Goal: Task Accomplishment & Management: Manage account settings

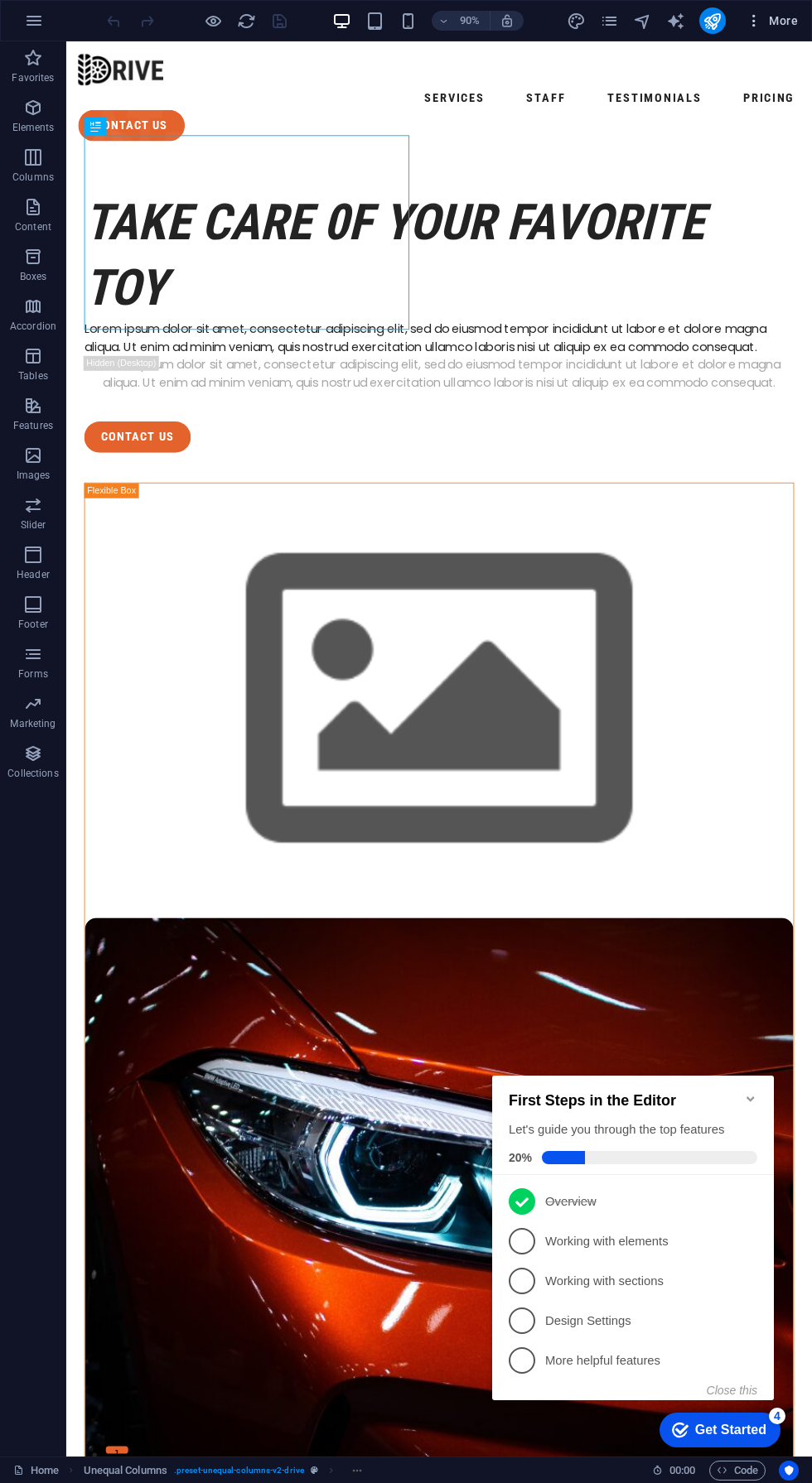
click at [786, 21] on span "More" at bounding box center [772, 21] width 52 height 17
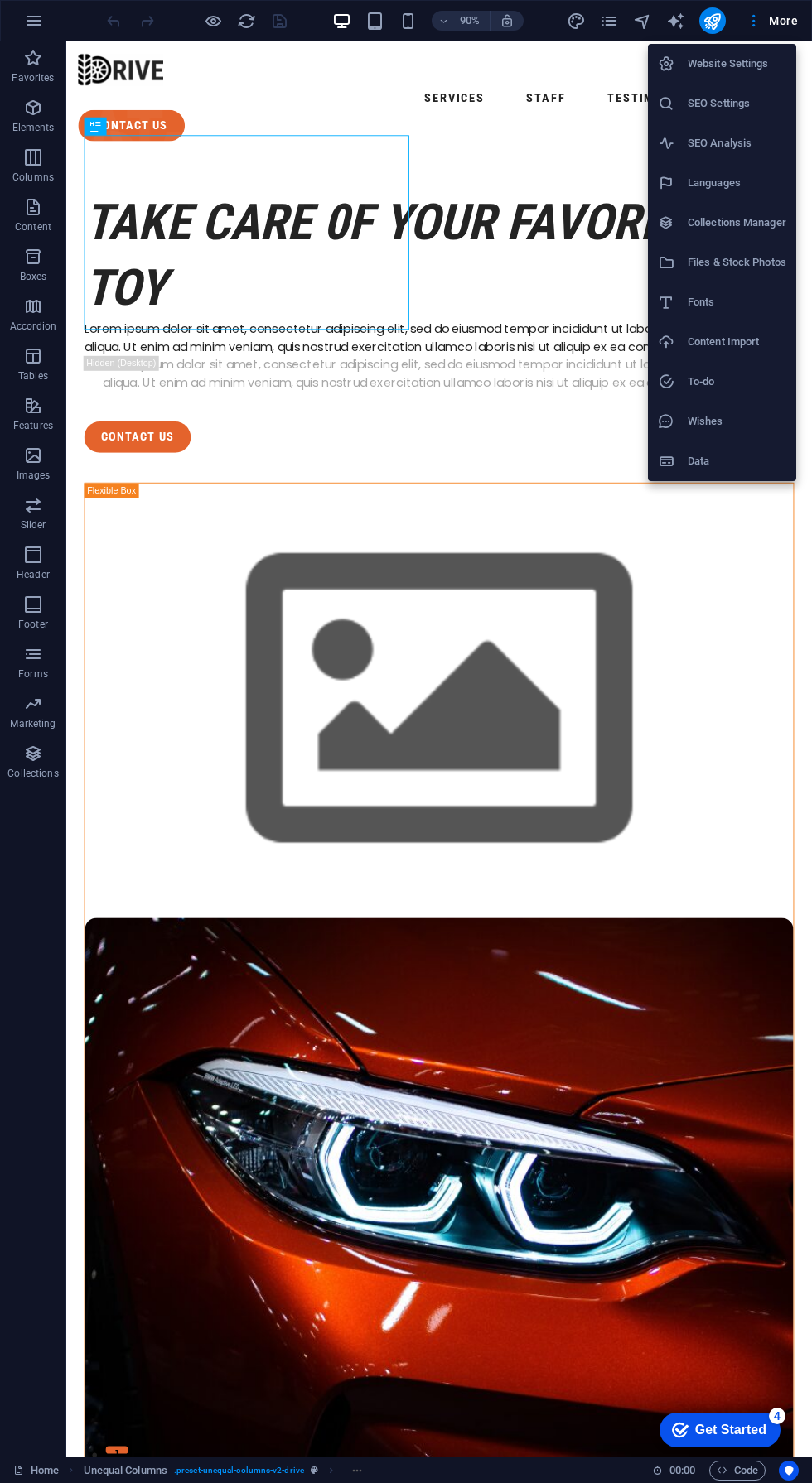
click at [711, 65] on h6 "Website Settings" at bounding box center [736, 63] width 99 height 20
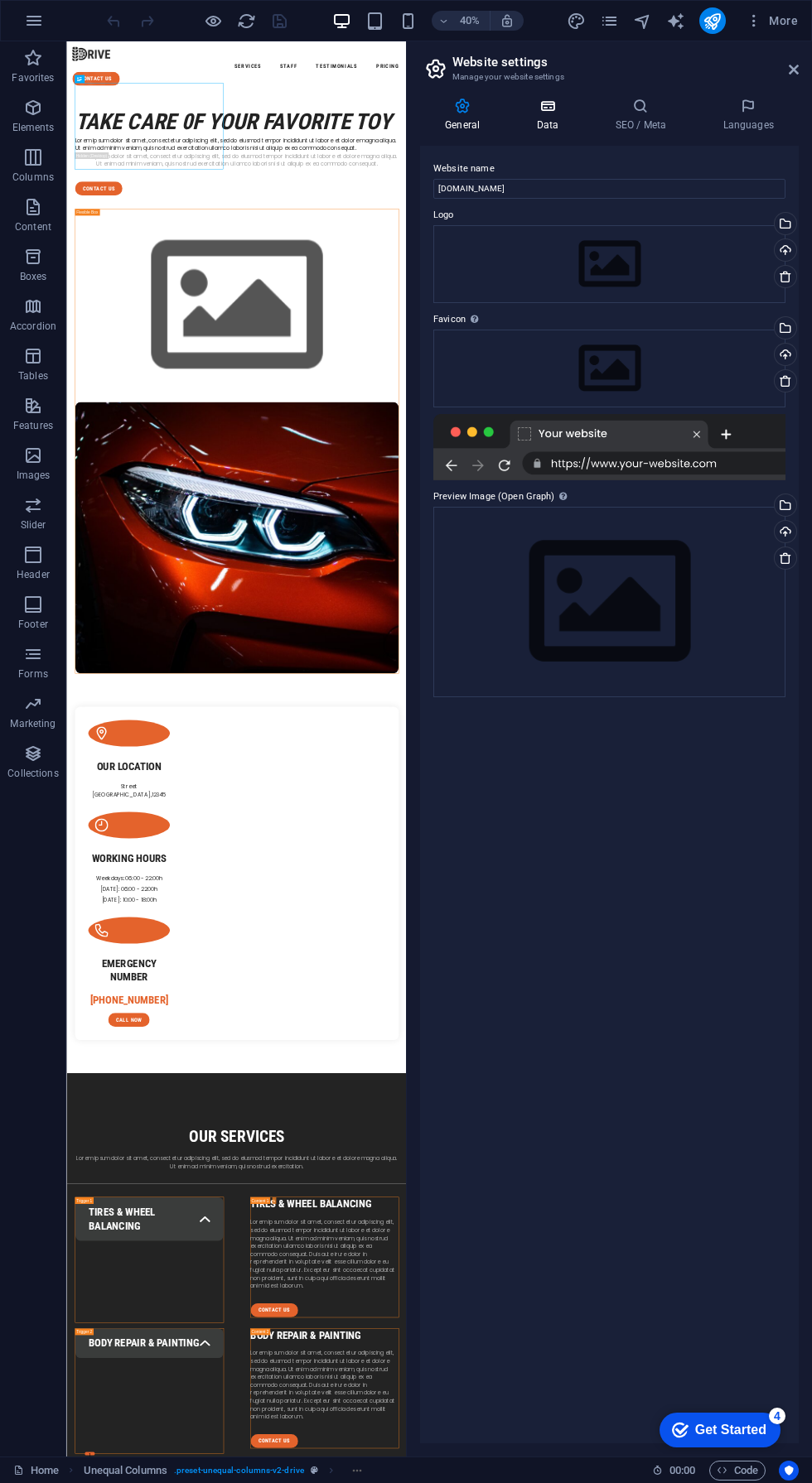
click at [539, 129] on h4 "Data" at bounding box center [550, 115] width 78 height 35
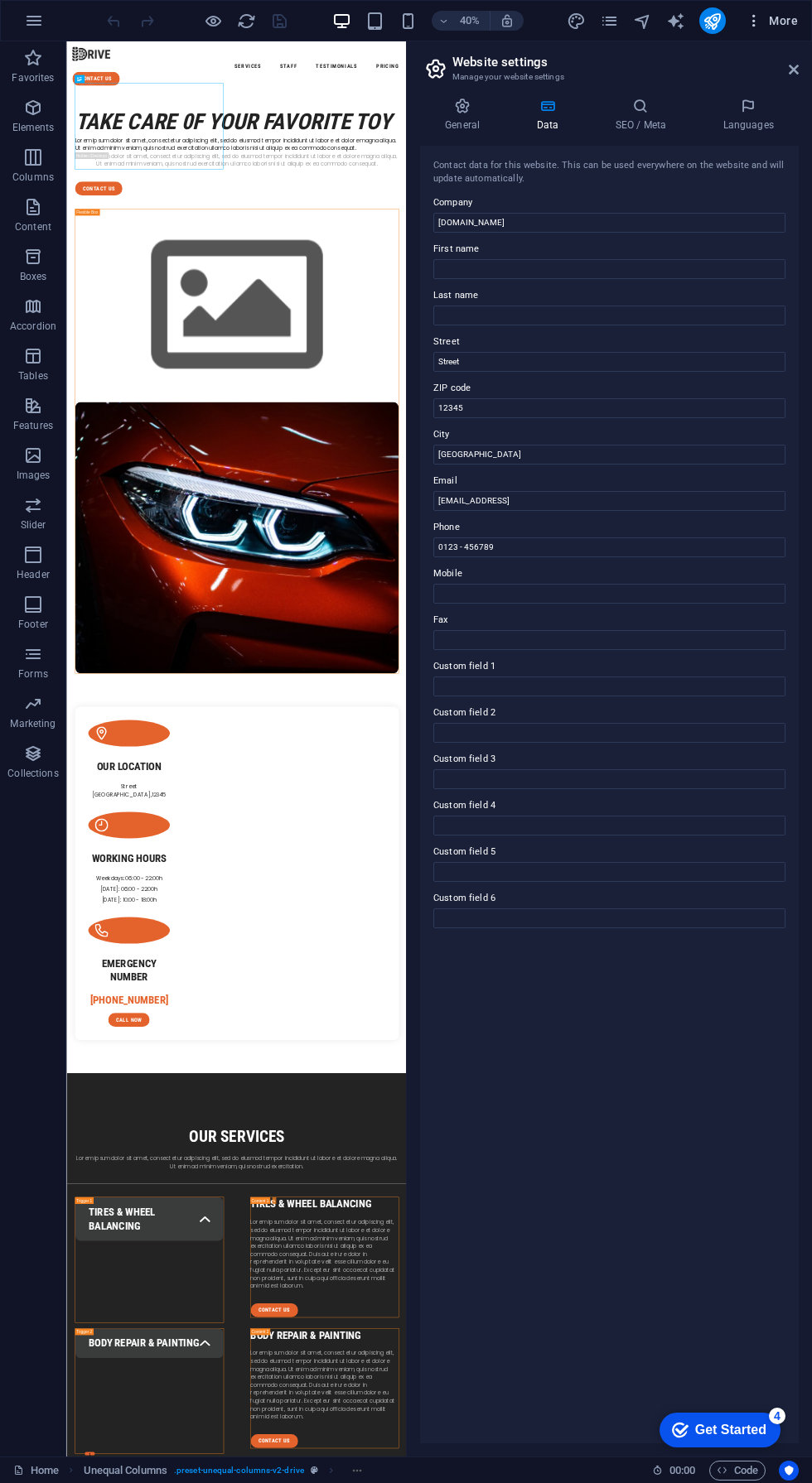
click at [771, 13] on span "More" at bounding box center [772, 21] width 52 height 17
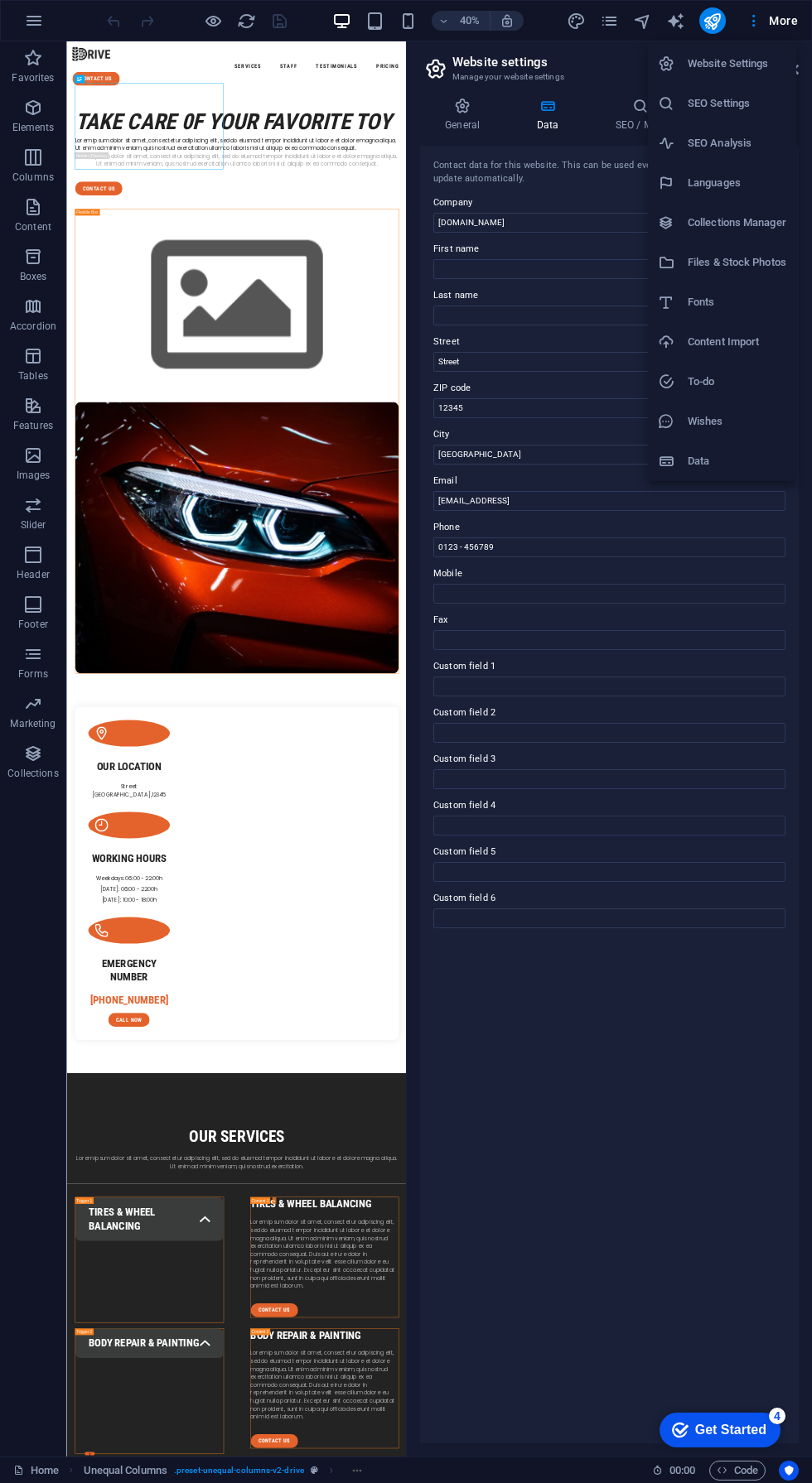
click at [687, 466] on div at bounding box center [672, 461] width 30 height 17
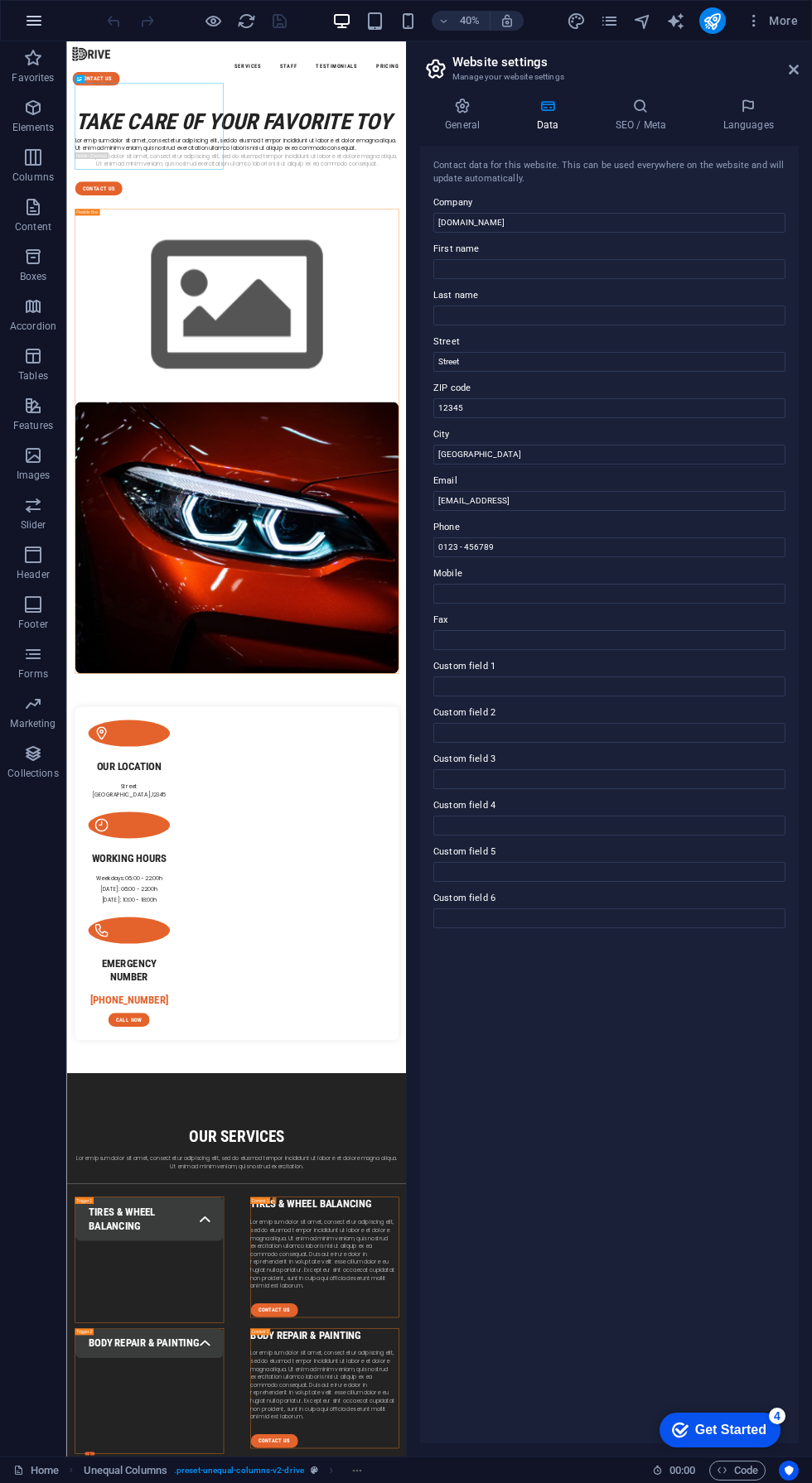
click at [25, 15] on icon "button" at bounding box center [34, 21] width 20 height 20
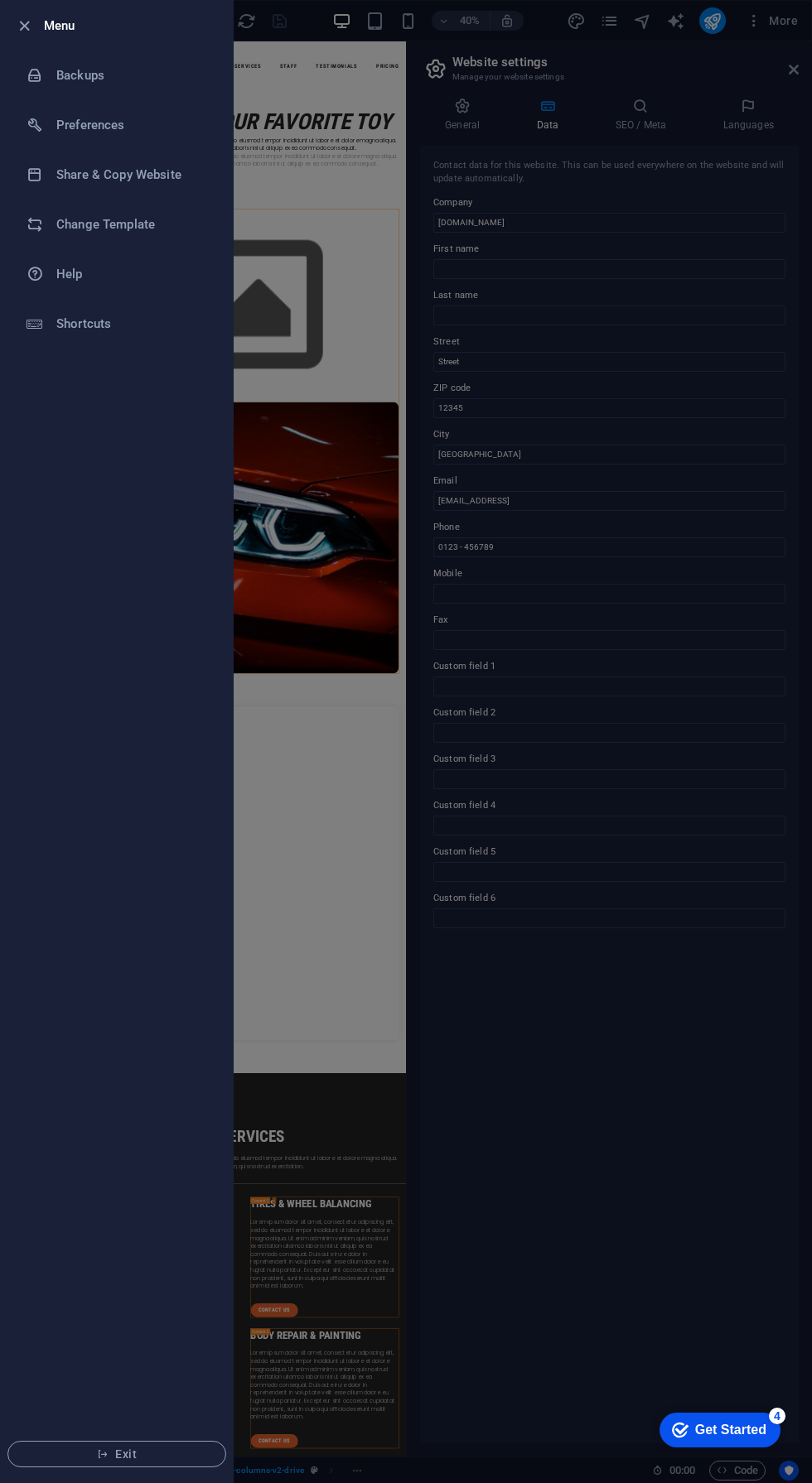
click at [667, 435] on div at bounding box center [406, 741] width 812 height 1483
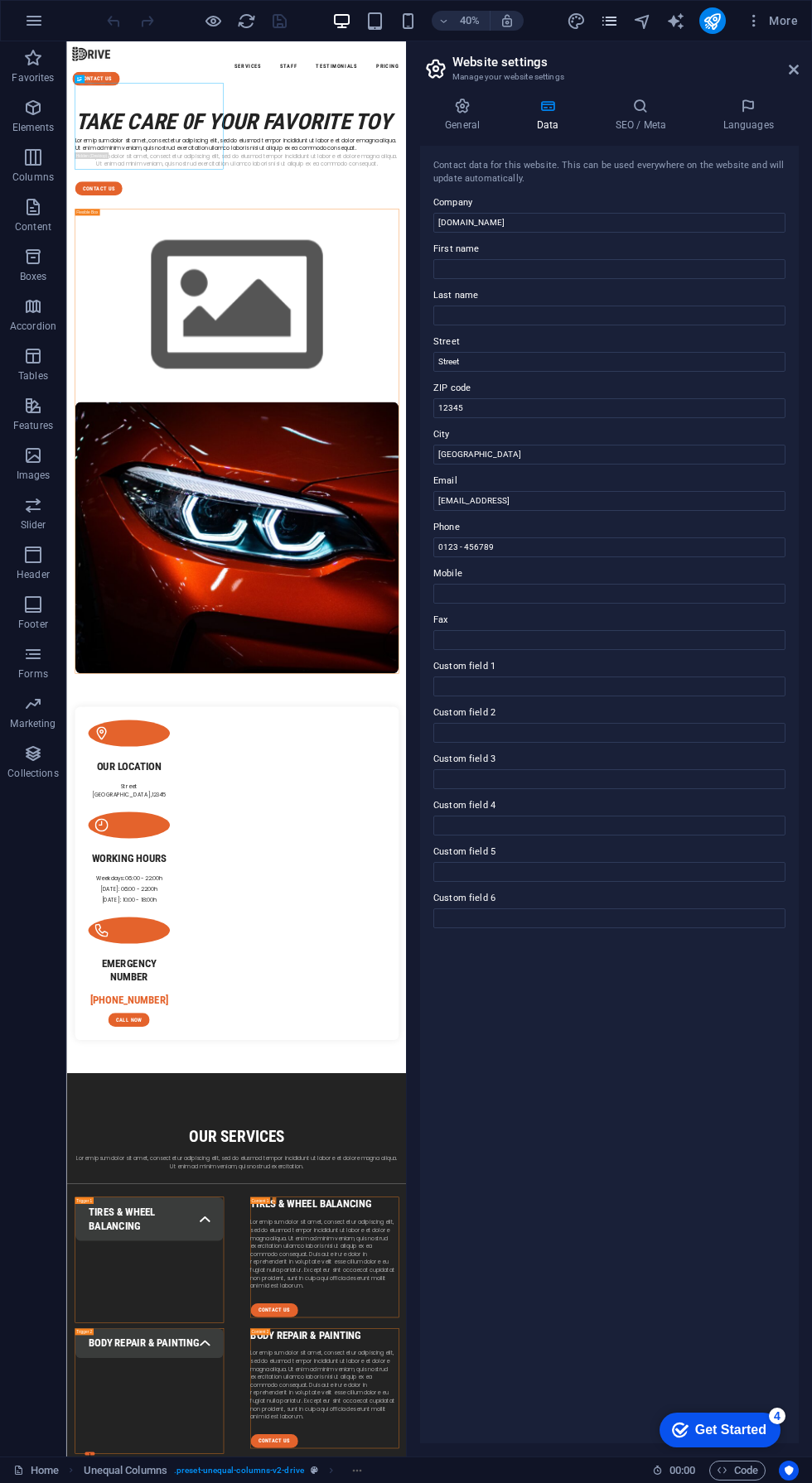
click at [609, 21] on icon "pages" at bounding box center [609, 21] width 19 height 19
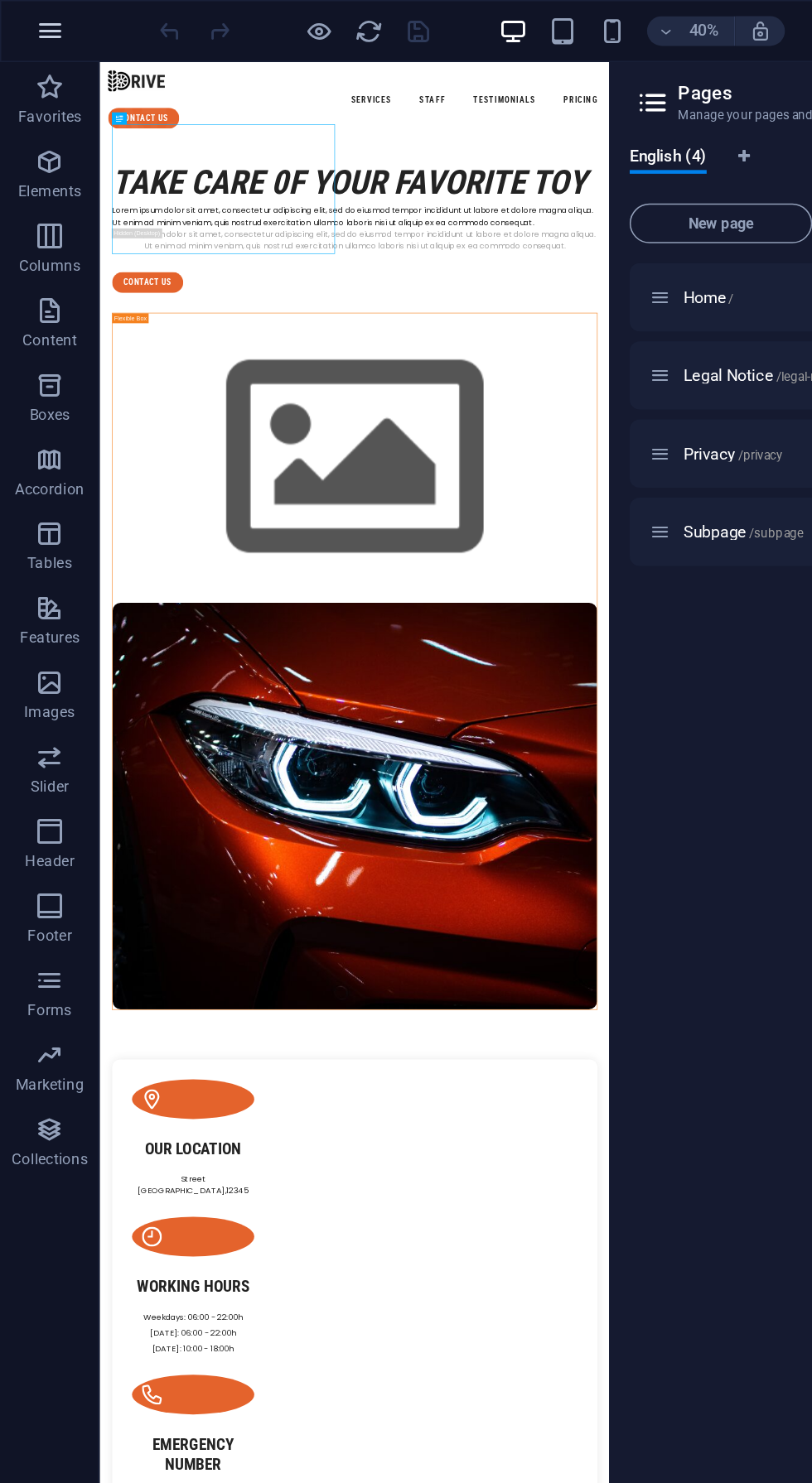
click at [39, 16] on icon "button" at bounding box center [34, 21] width 20 height 20
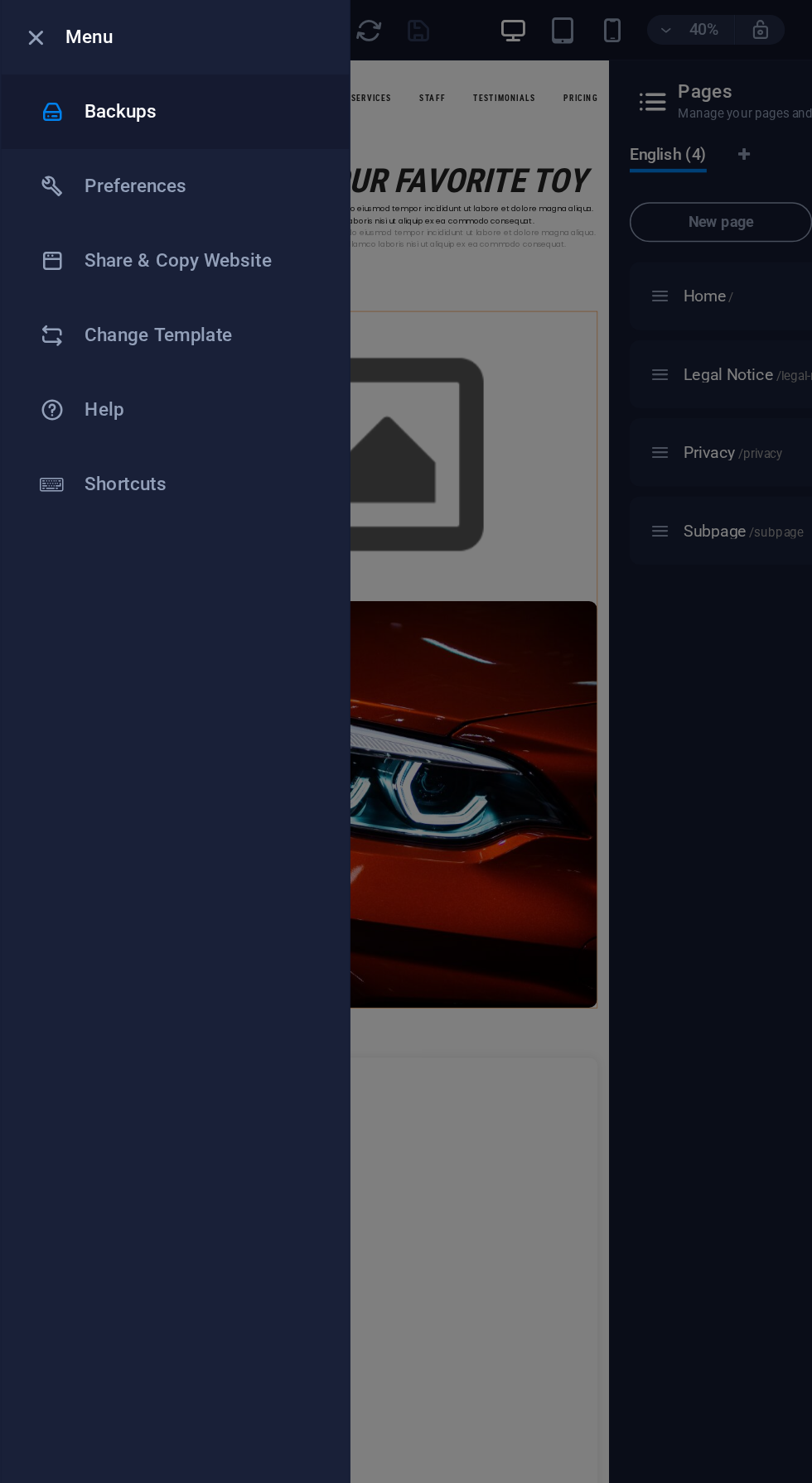
click at [91, 77] on h6 "Backups" at bounding box center [133, 75] width 153 height 20
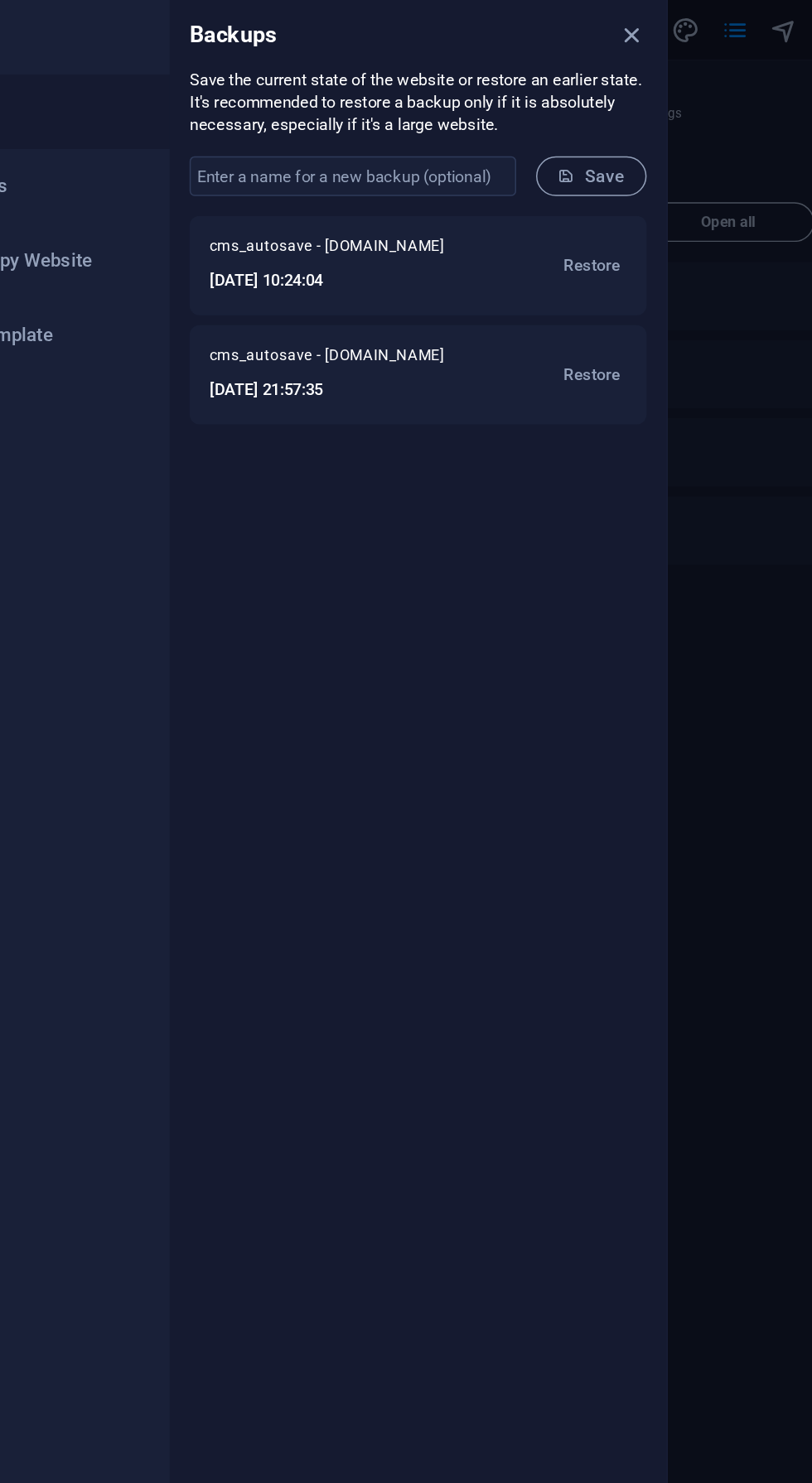
click at [436, 366] on div "cms_autosave - pitlane-projects.de 2025-08-28 10:24:04 Restore cms_autosave - p…" at bounding box center [398, 813] width 331 height 1337
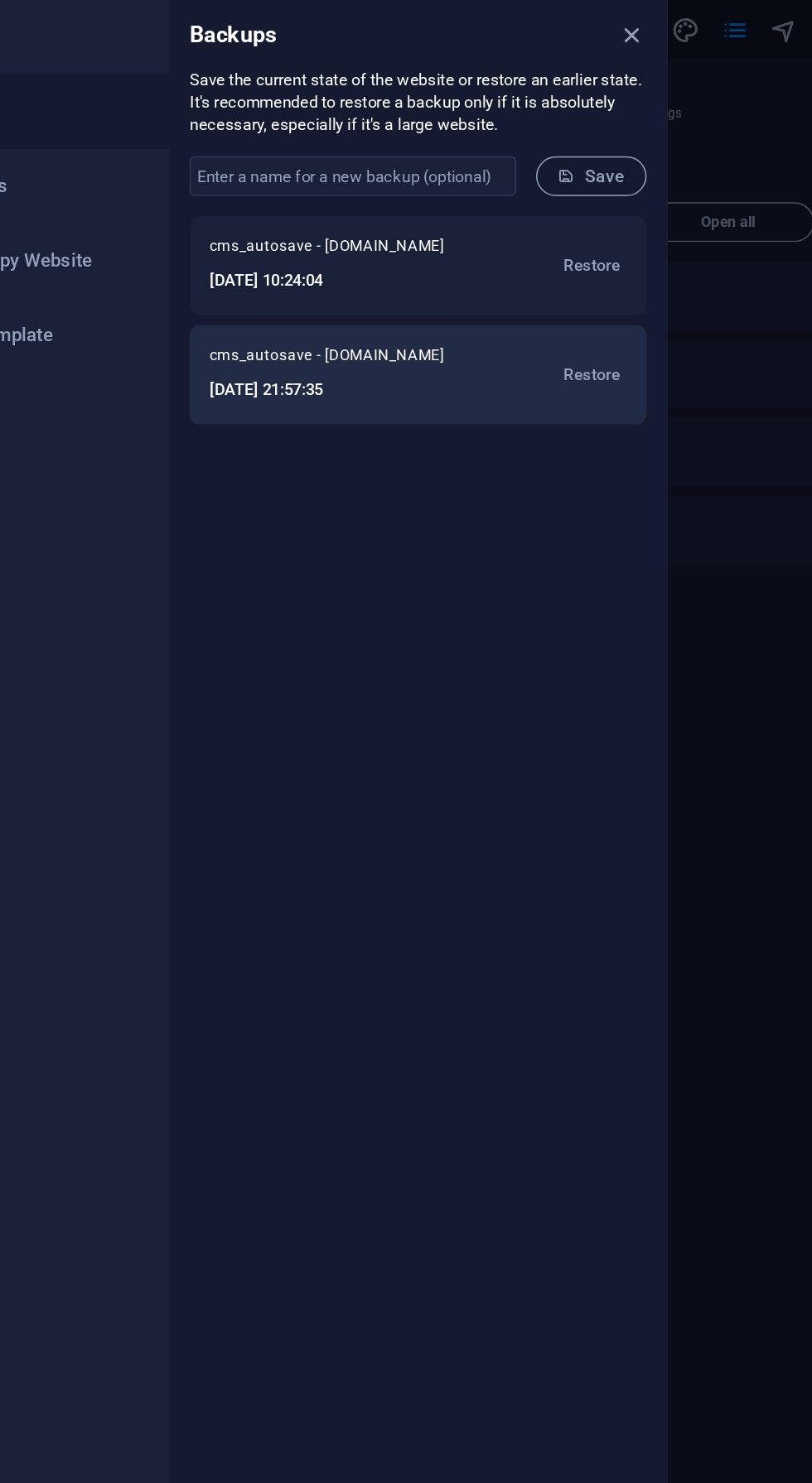
click at [400, 259] on h6 "2025-08-27 21:57:35" at bounding box center [348, 260] width 178 height 20
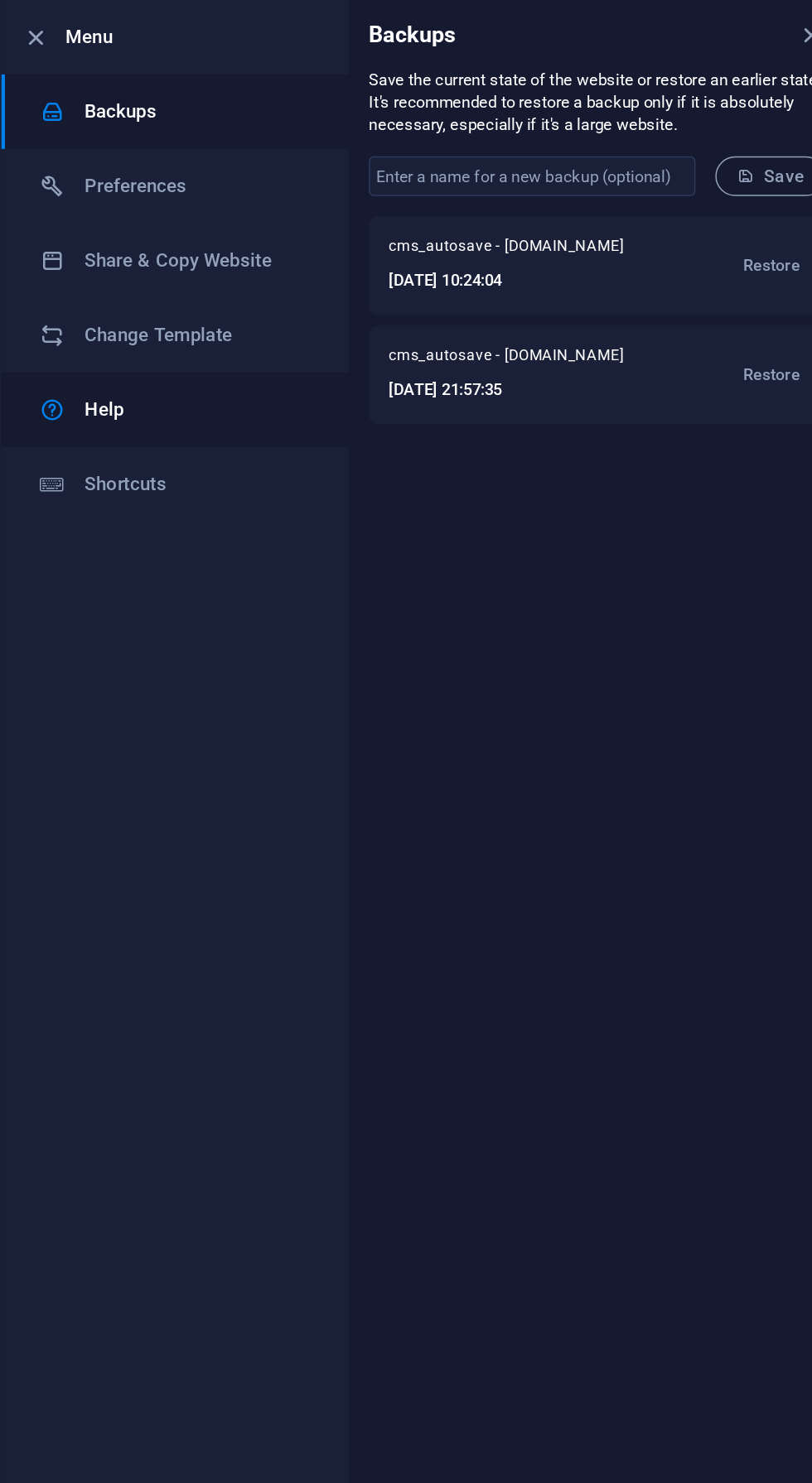
click at [33, 278] on icon at bounding box center [35, 273] width 18 height 20
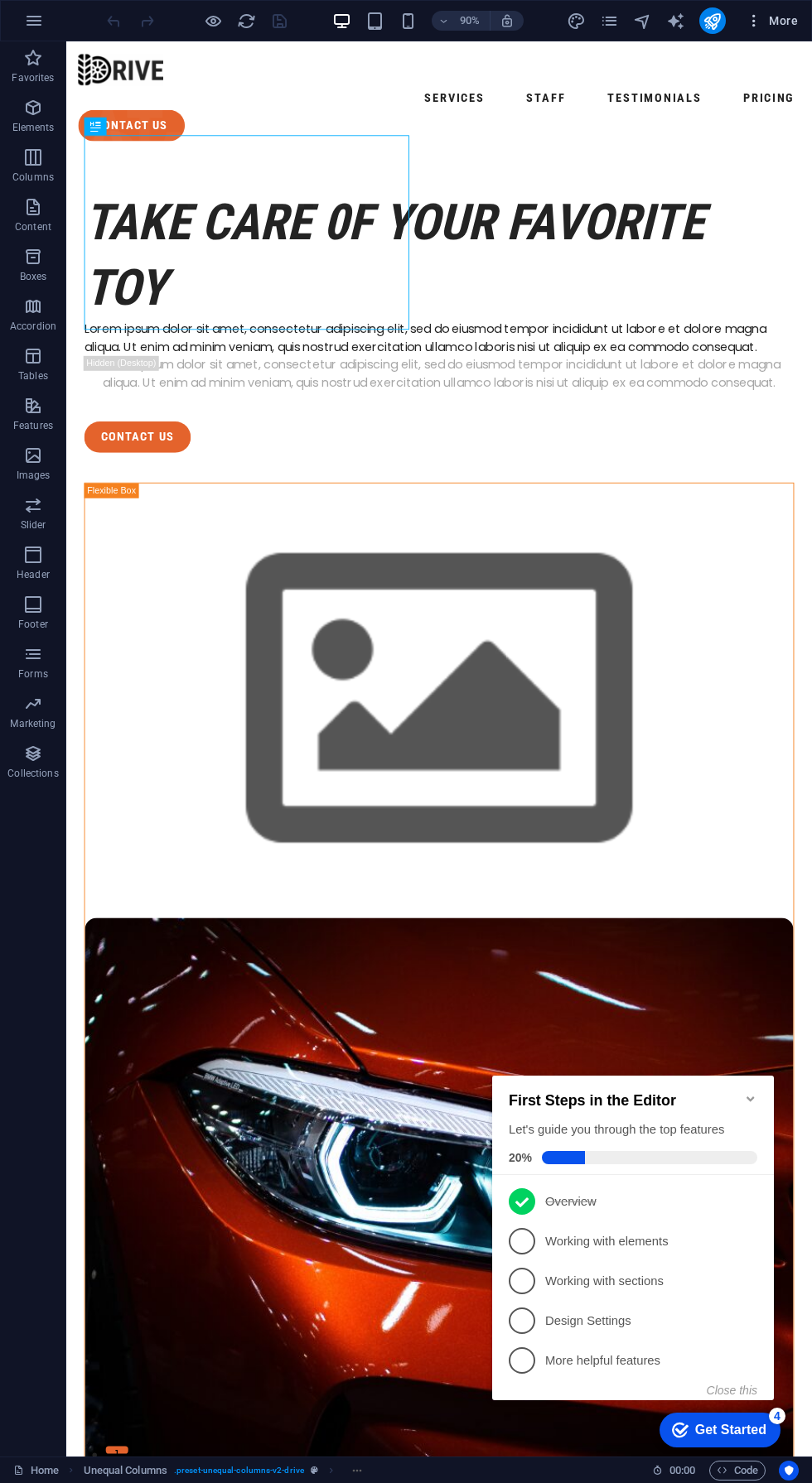
click at [777, 27] on span "More" at bounding box center [772, 21] width 52 height 17
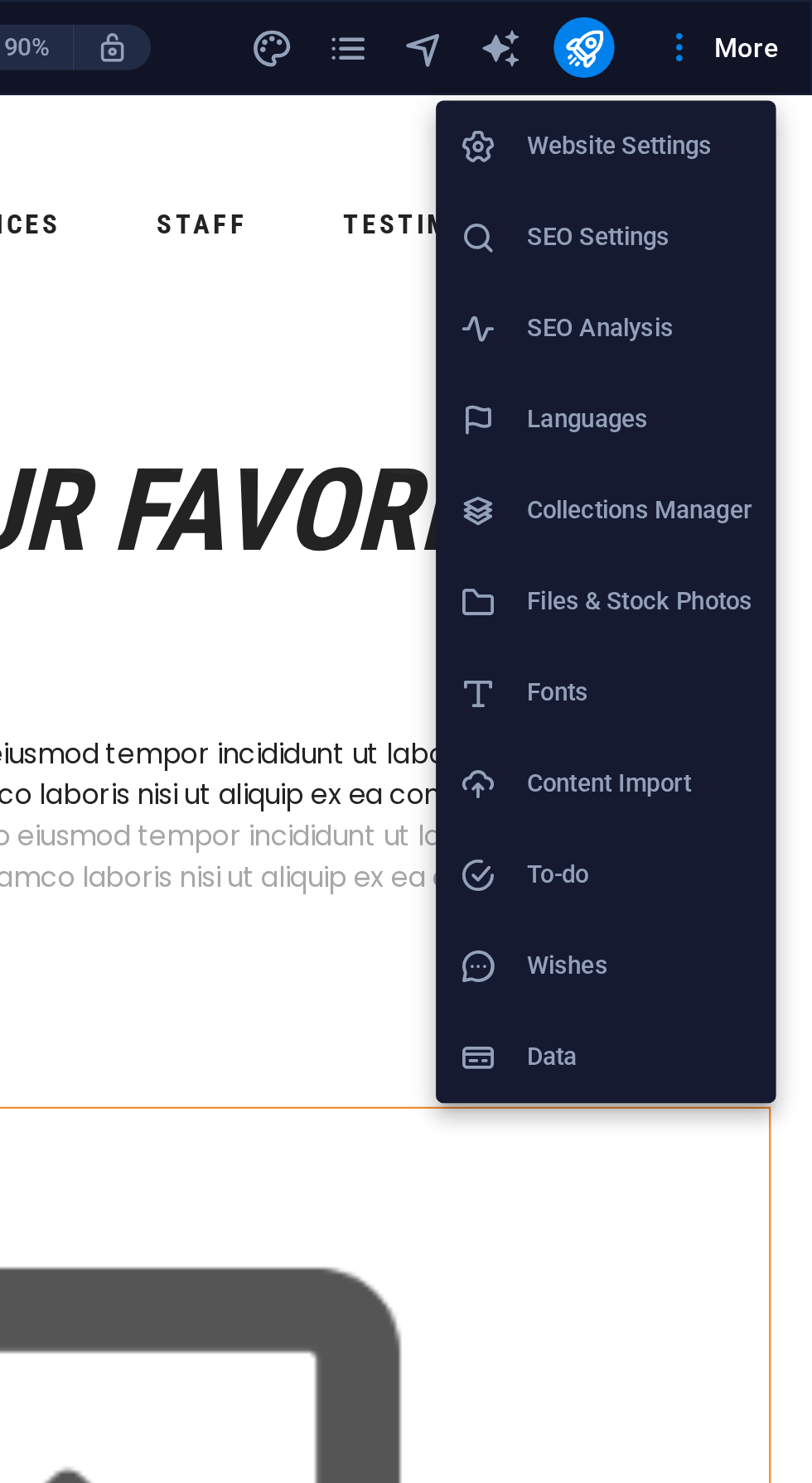
click at [735, 58] on h6 "Website Settings" at bounding box center [736, 63] width 99 height 20
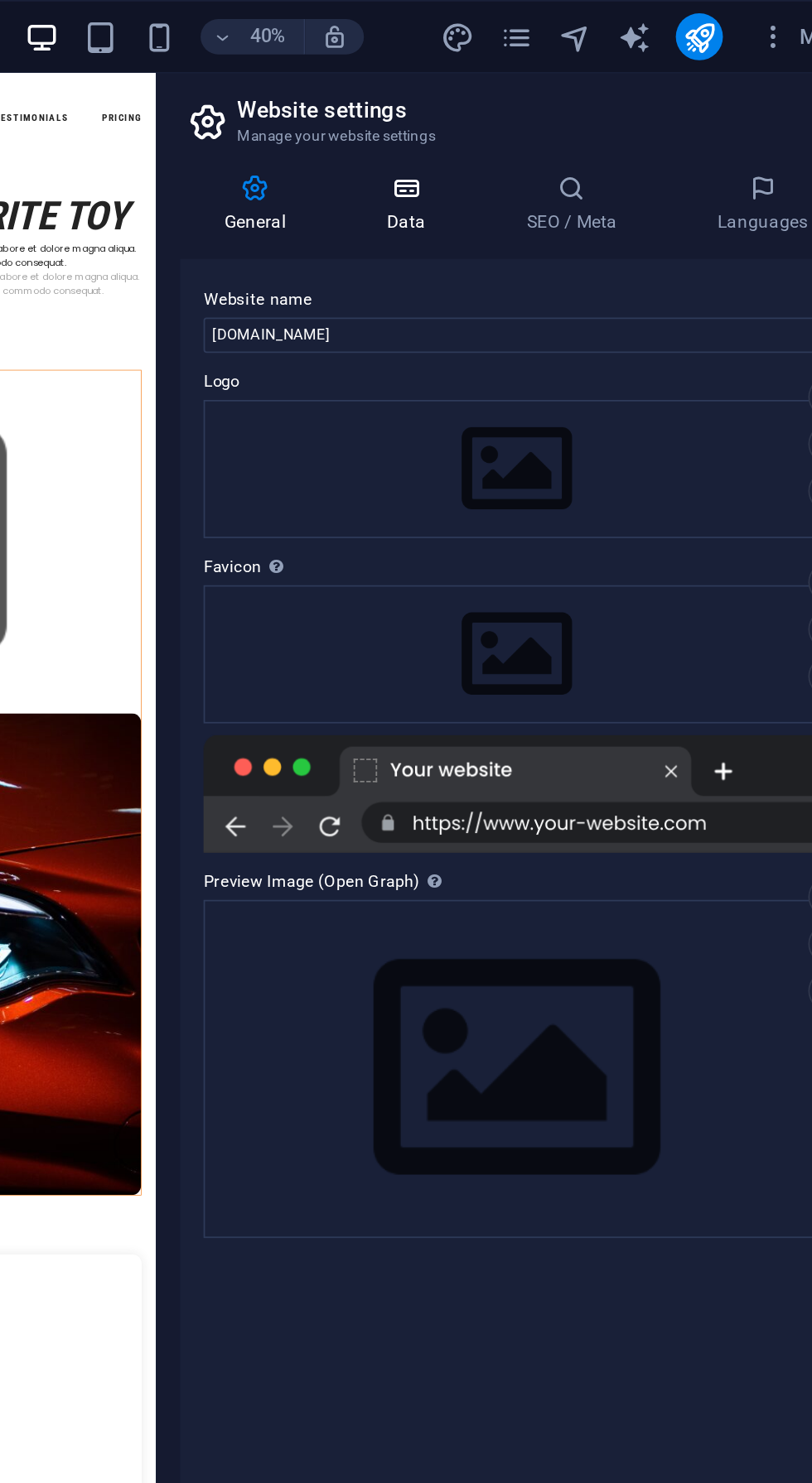
click at [562, 119] on h4 "Data" at bounding box center [550, 115] width 78 height 35
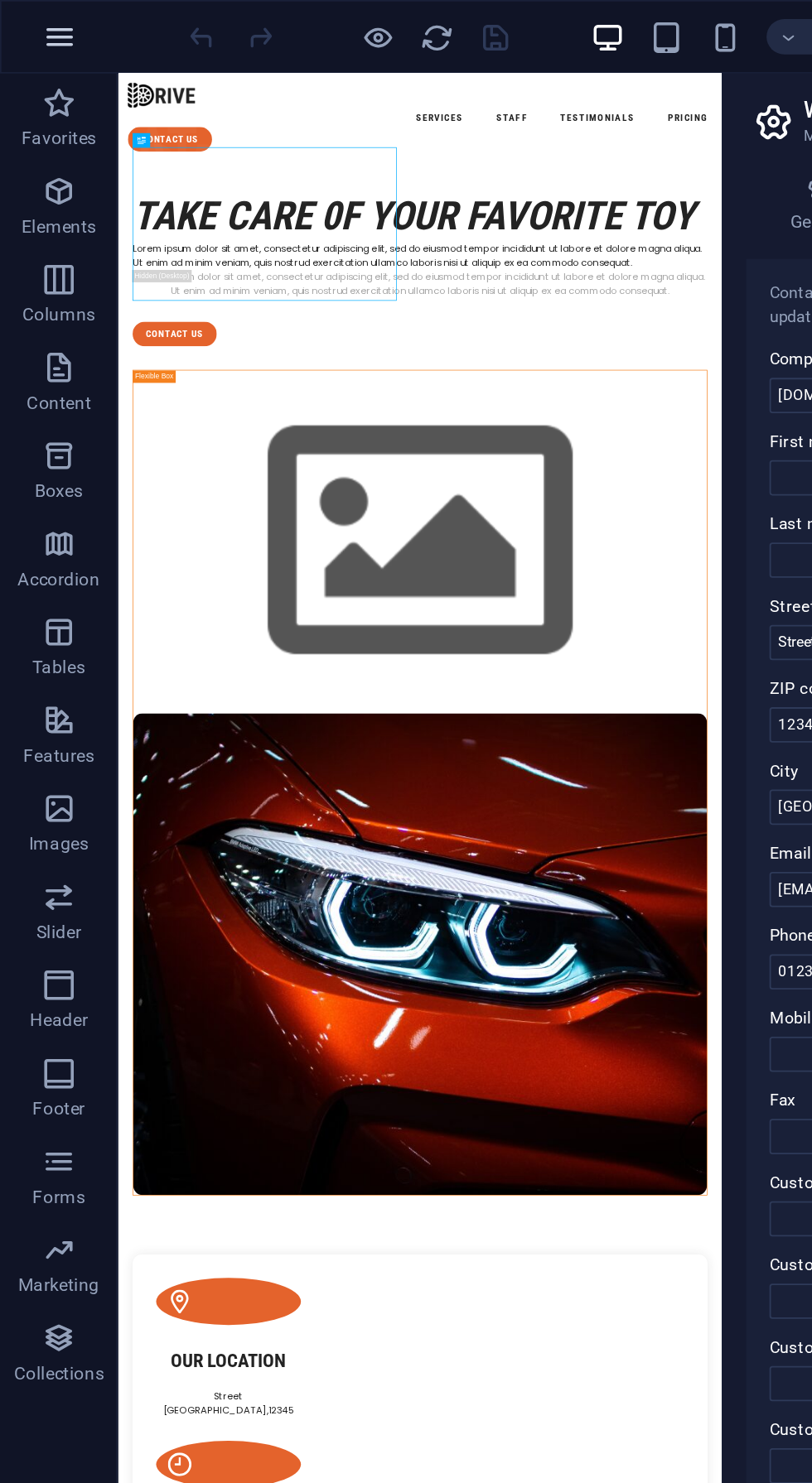
click at [49, 17] on button "button" at bounding box center [34, 21] width 40 height 40
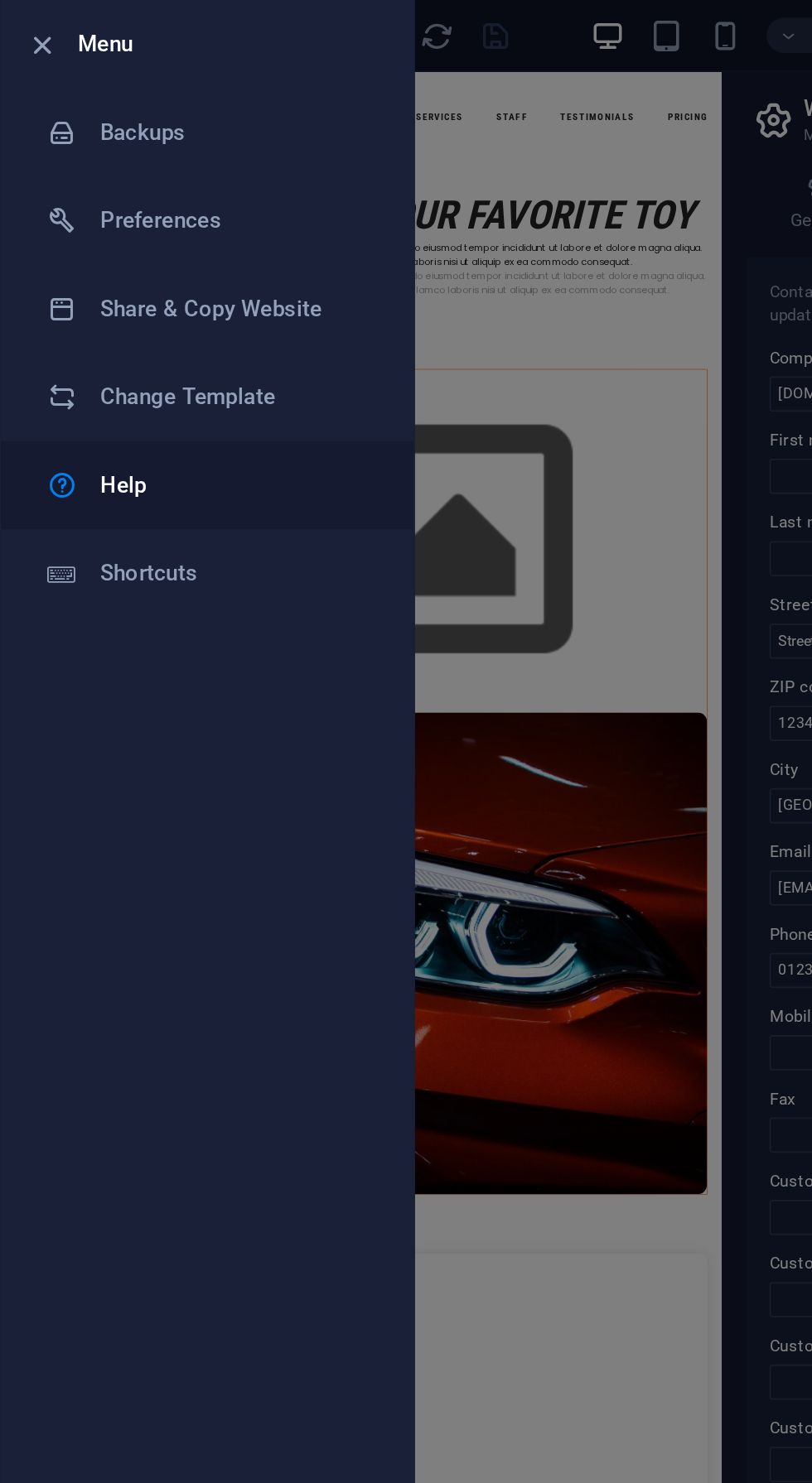
click at [167, 268] on h6 "Help" at bounding box center [133, 273] width 153 height 20
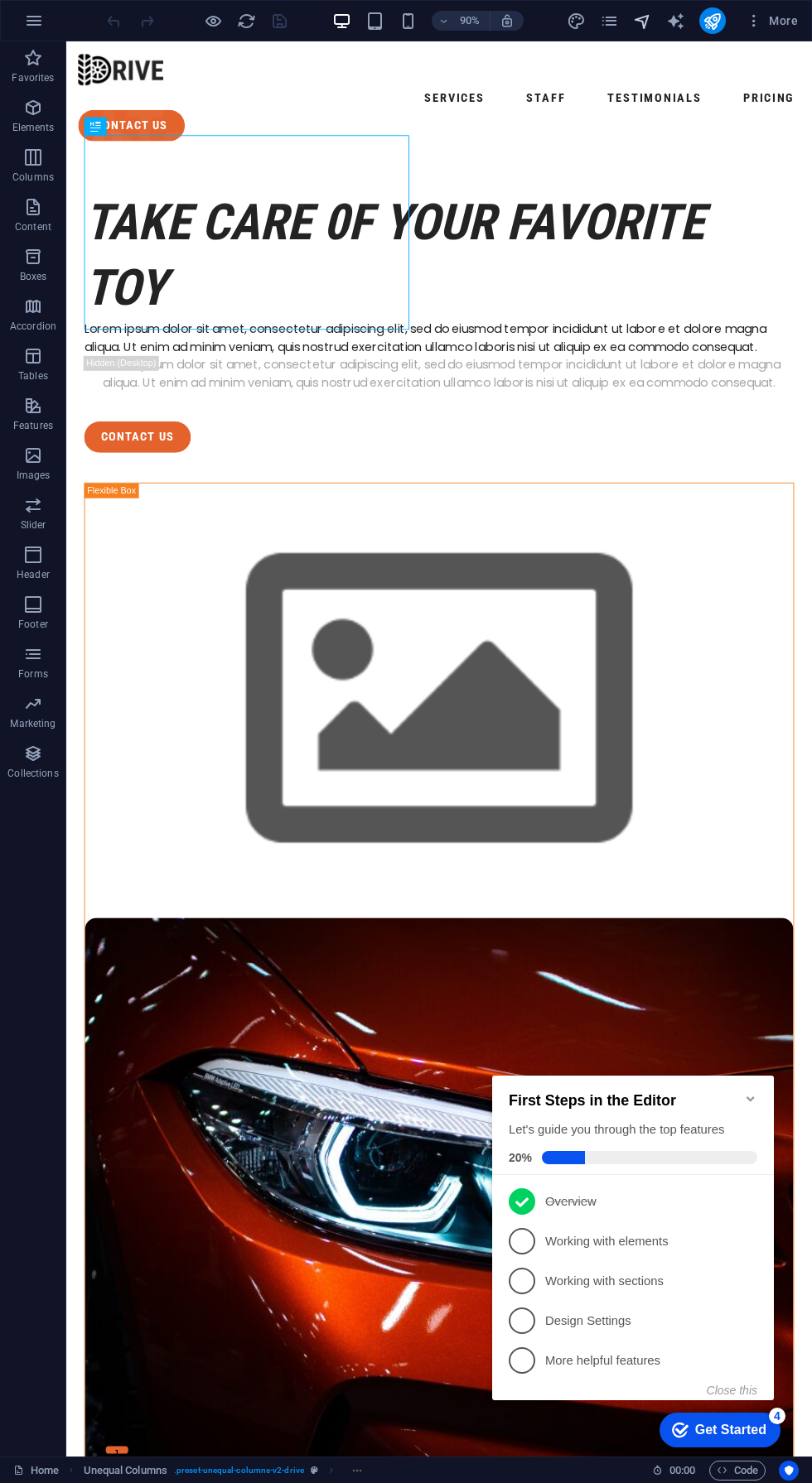
click at [643, 21] on icon "navigator" at bounding box center [642, 21] width 19 height 19
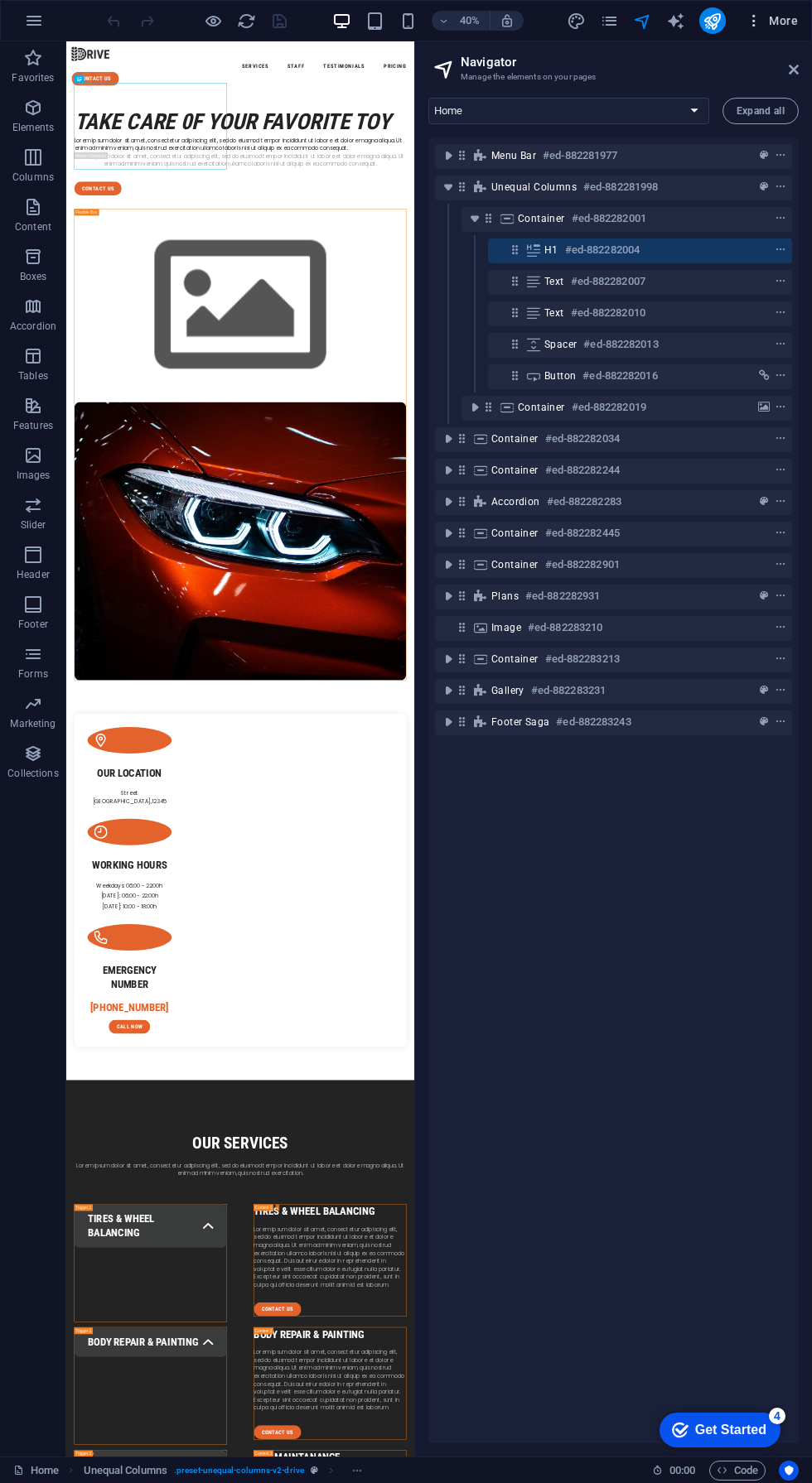
click at [753, 21] on icon "button" at bounding box center [754, 21] width 17 height 17
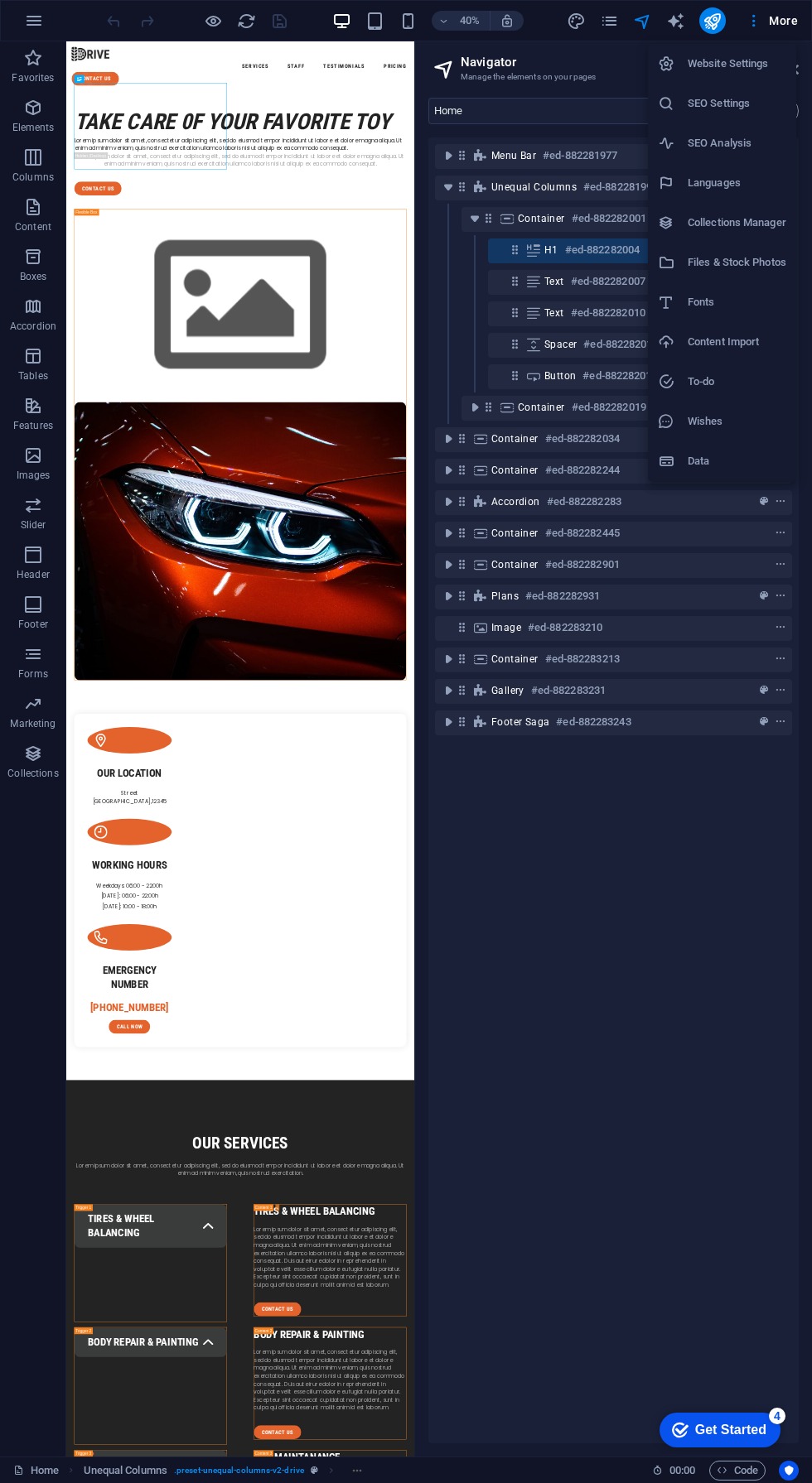
click at [741, 61] on h6 "Website Settings" at bounding box center [736, 63] width 99 height 20
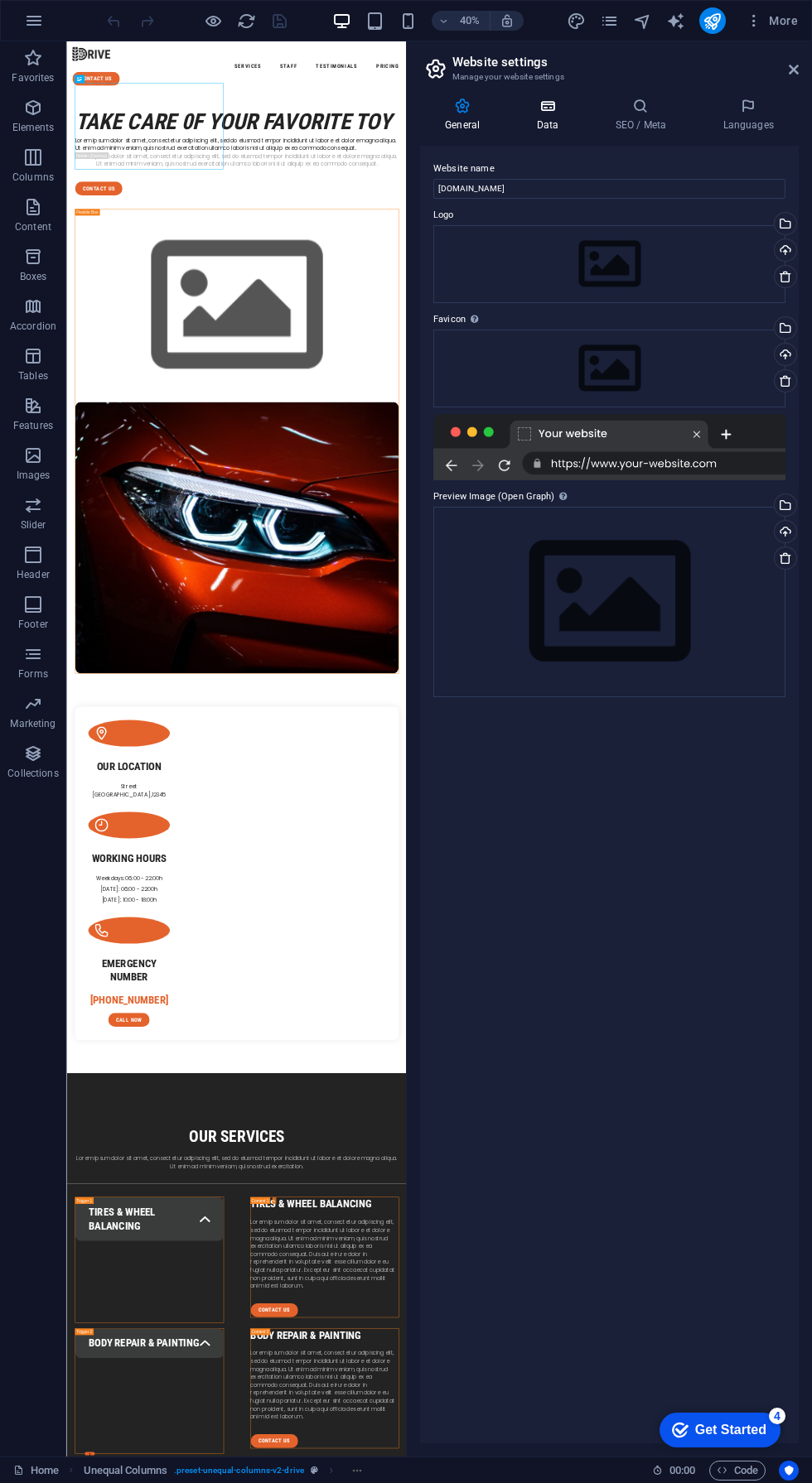
click at [539, 110] on icon at bounding box center [546, 106] width 72 height 17
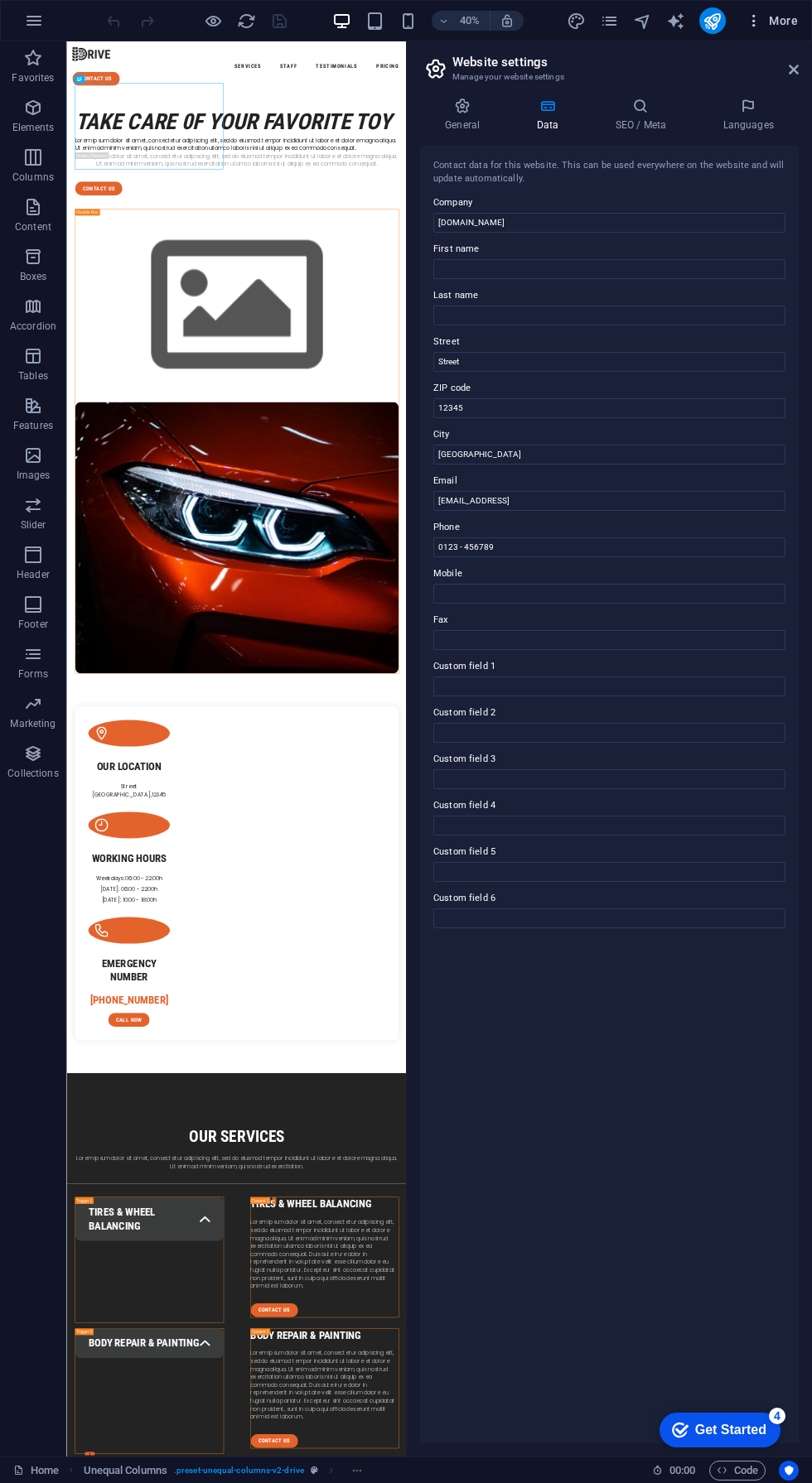
click at [786, 20] on span "More" at bounding box center [772, 21] width 52 height 17
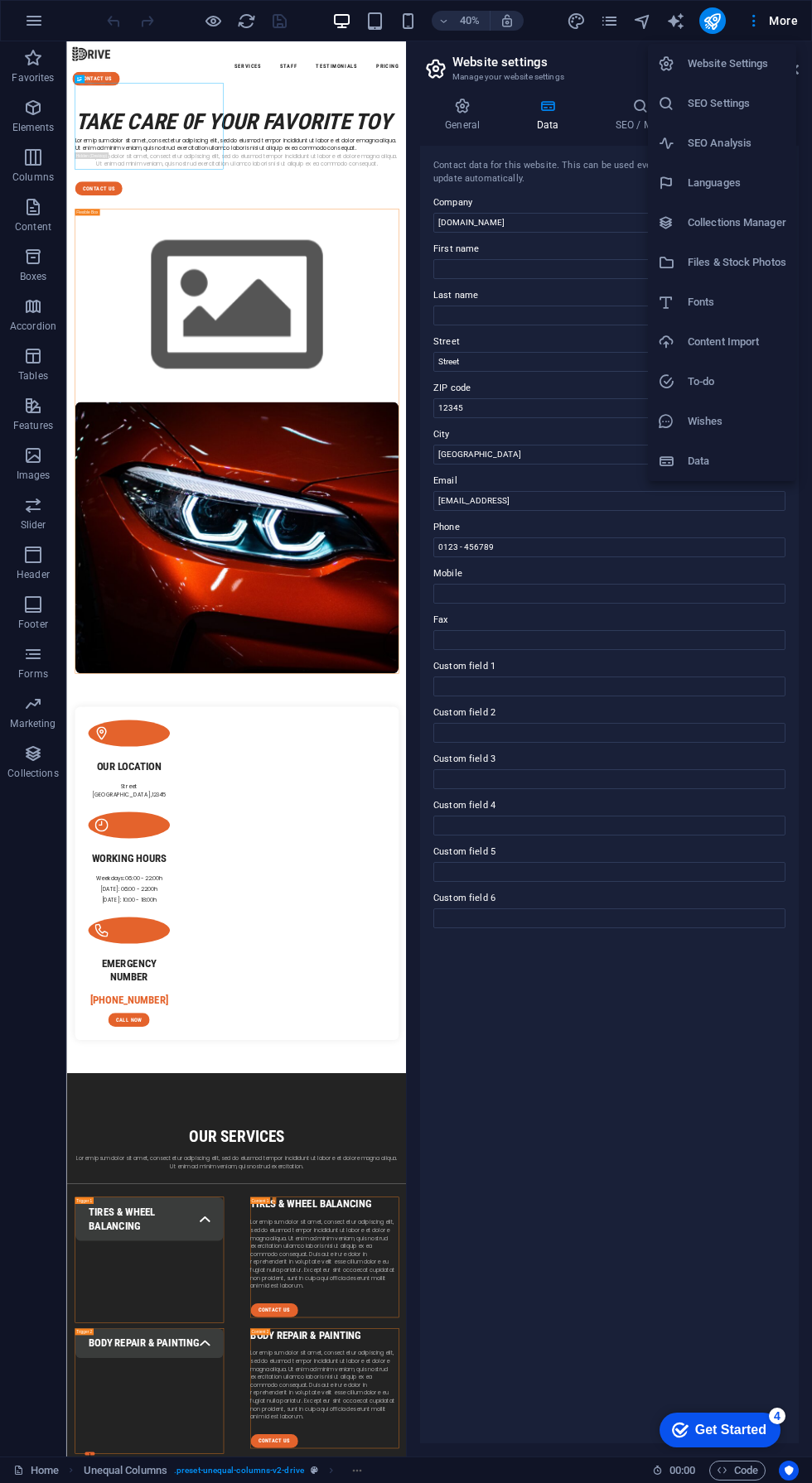
click at [691, 468] on h6 "Data" at bounding box center [736, 461] width 99 height 20
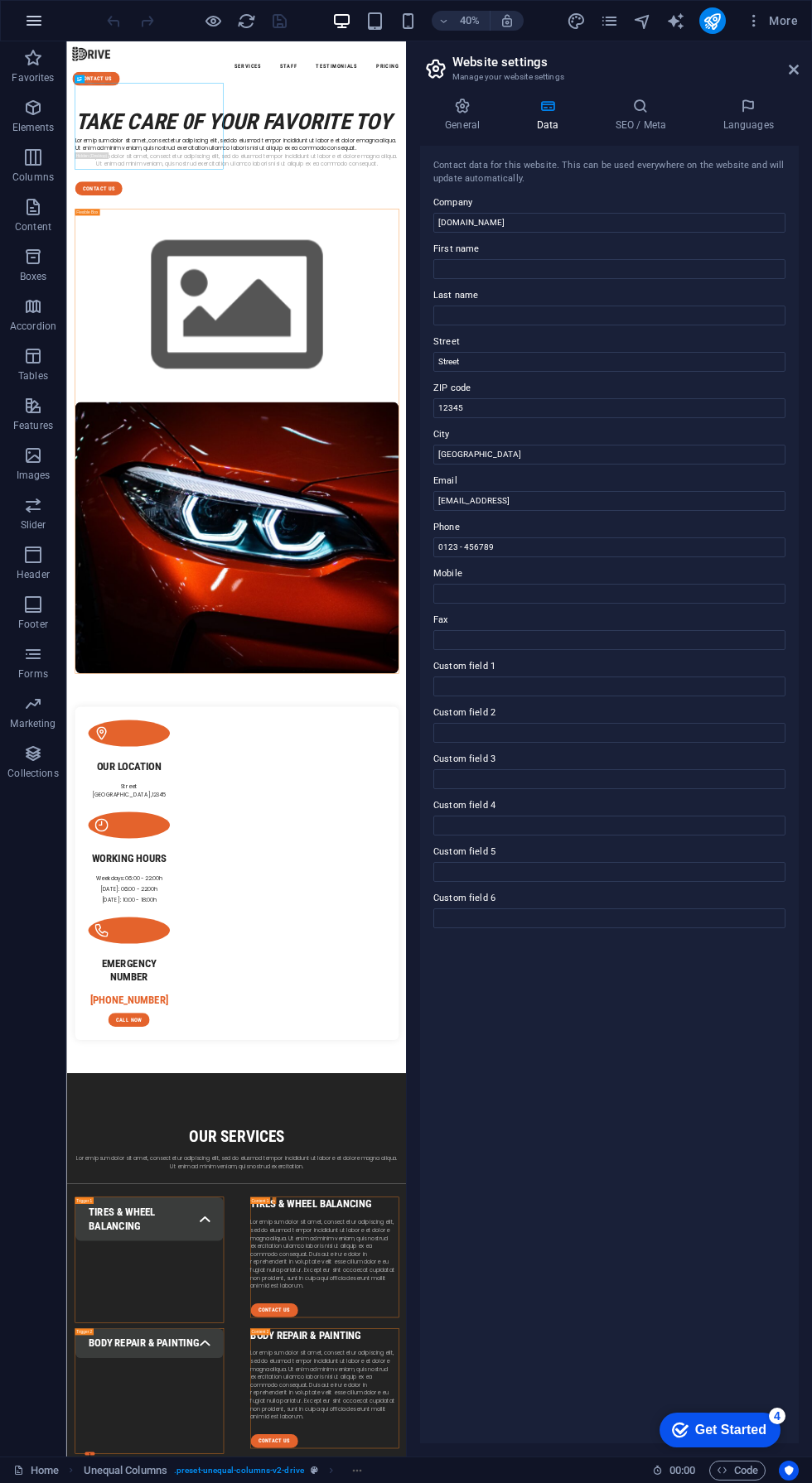
click at [34, 21] on icon "button" at bounding box center [34, 21] width 20 height 20
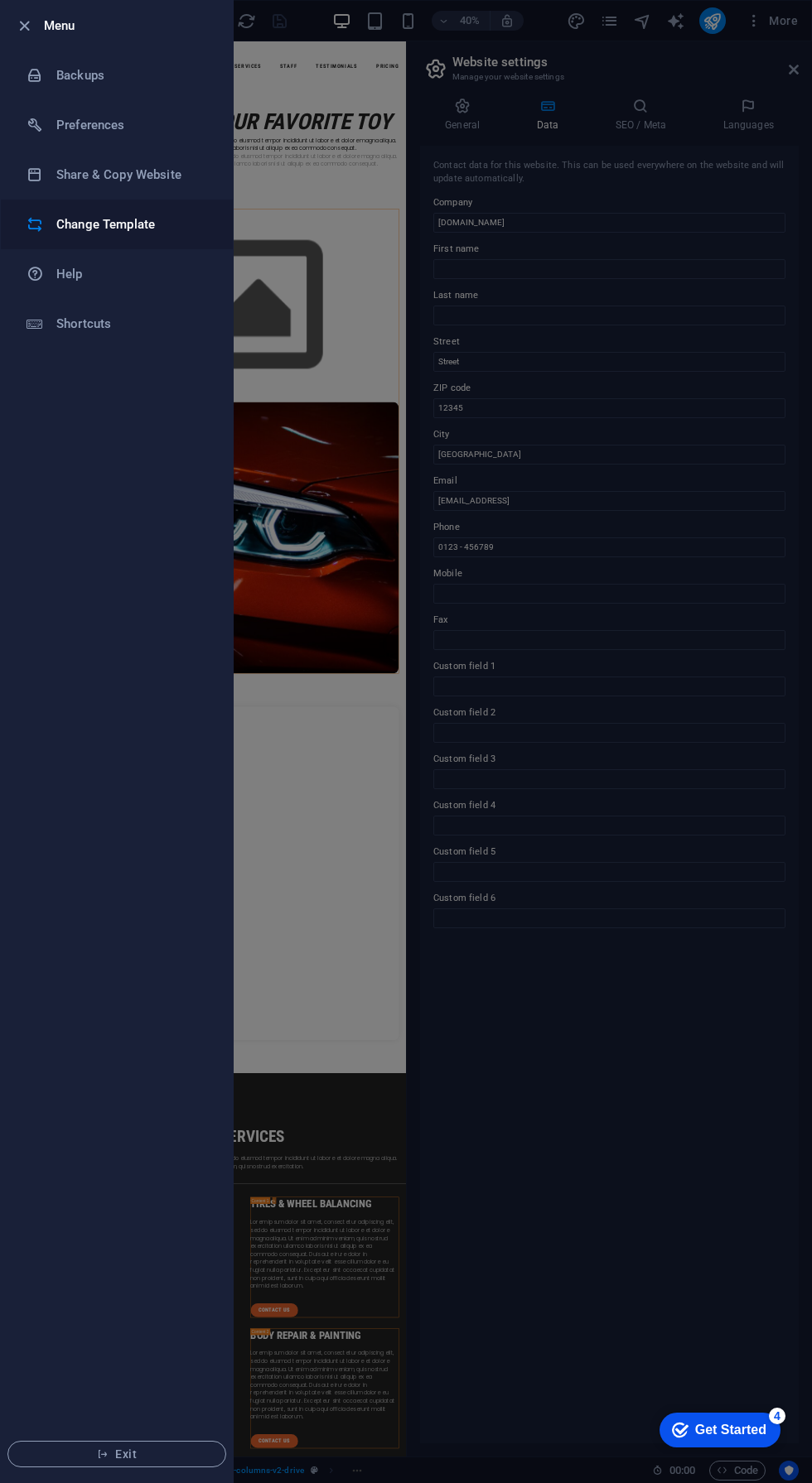
click at [142, 225] on h6 "Change Template" at bounding box center [133, 224] width 153 height 20
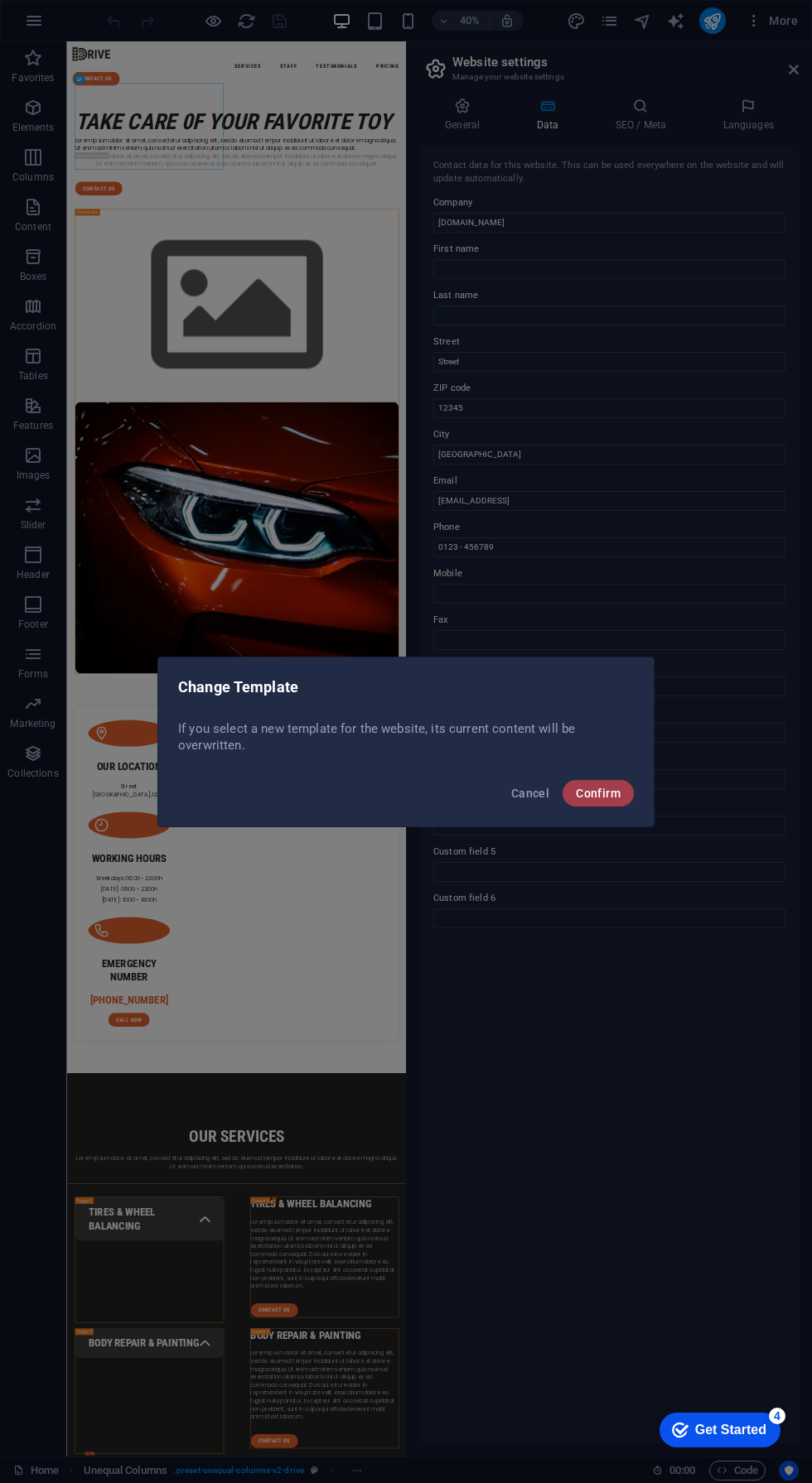
click at [613, 798] on span "Confirm" at bounding box center [598, 793] width 45 height 13
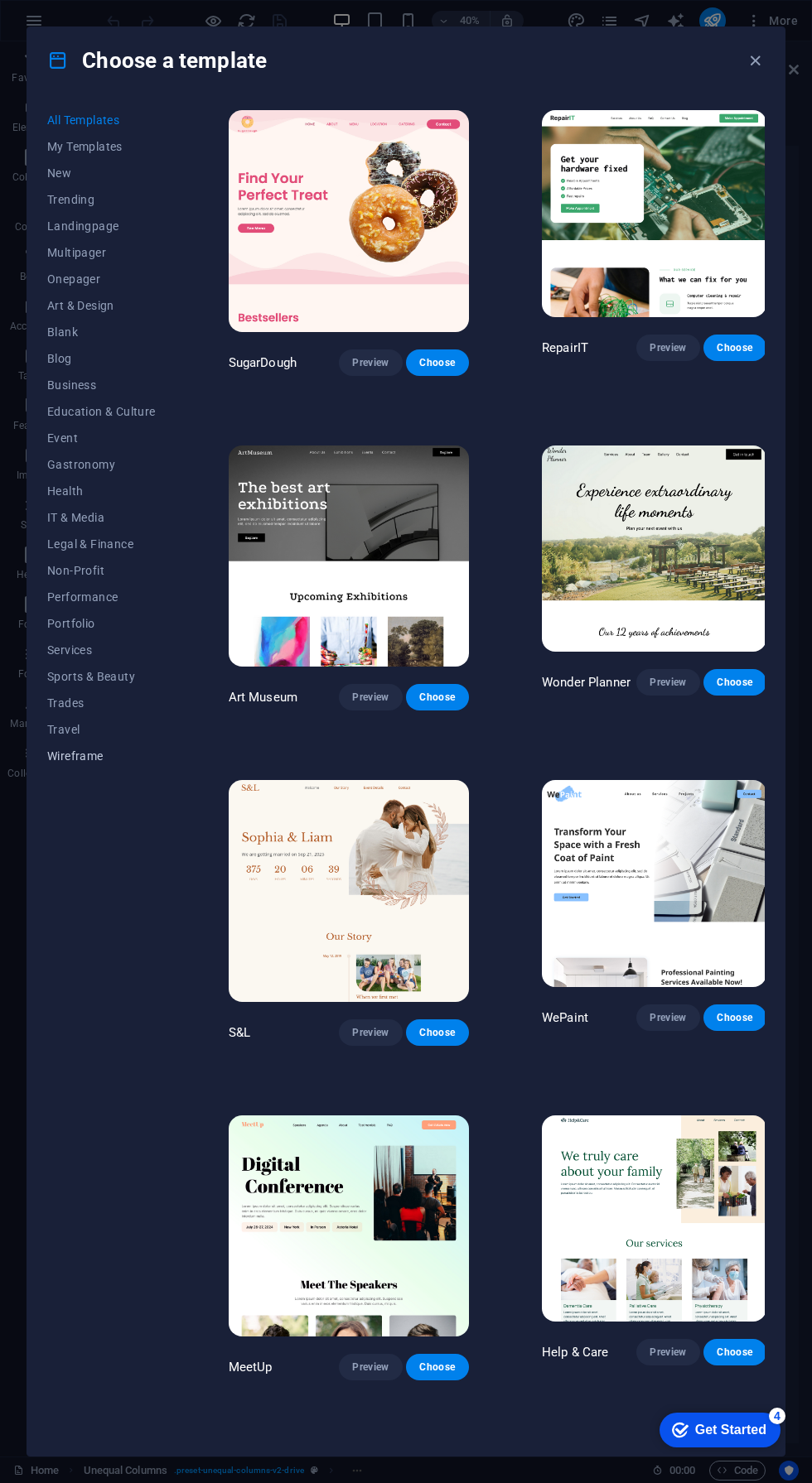
click at [83, 752] on span "Wireframe" at bounding box center [102, 756] width 108 height 13
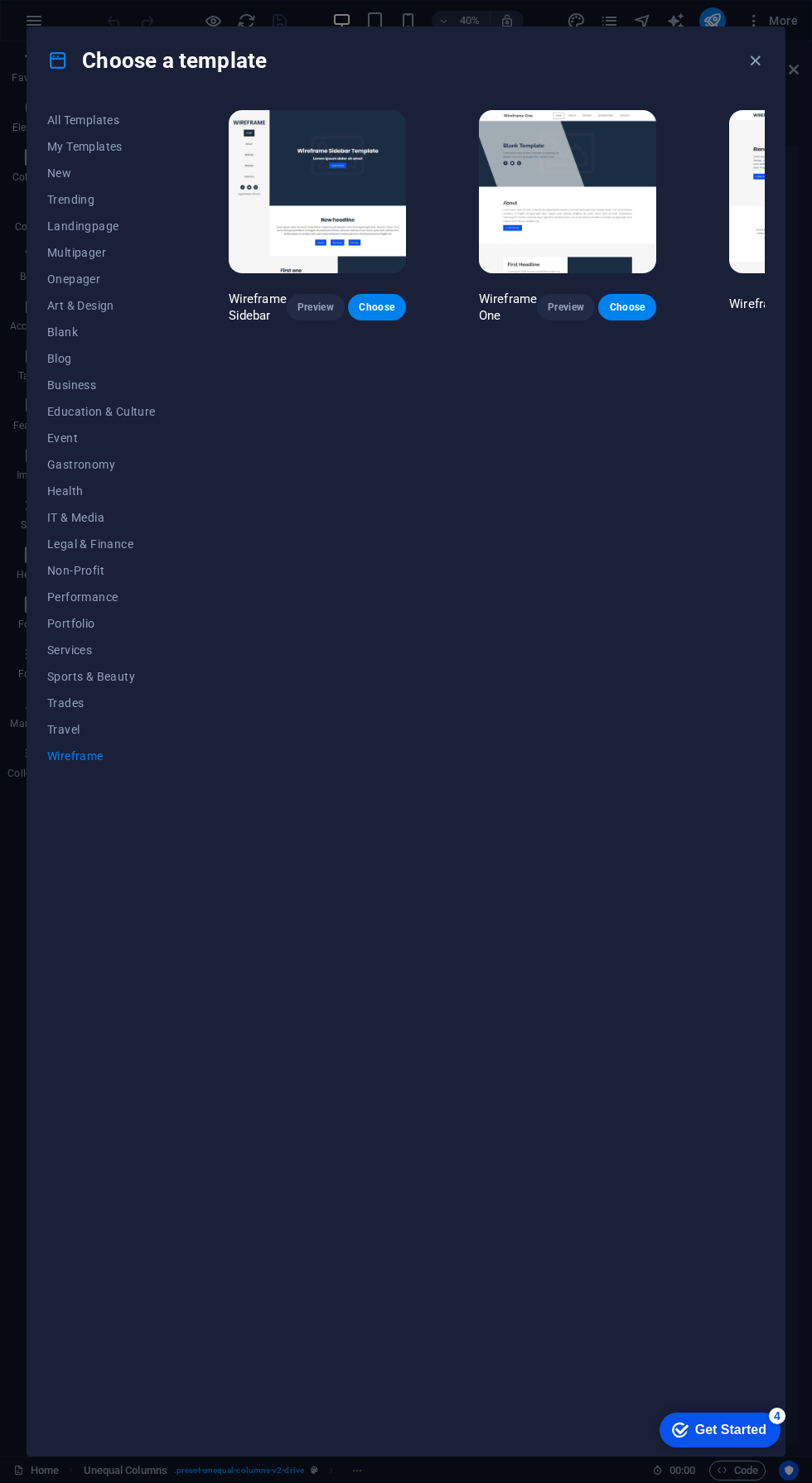
scroll to position [0, 151]
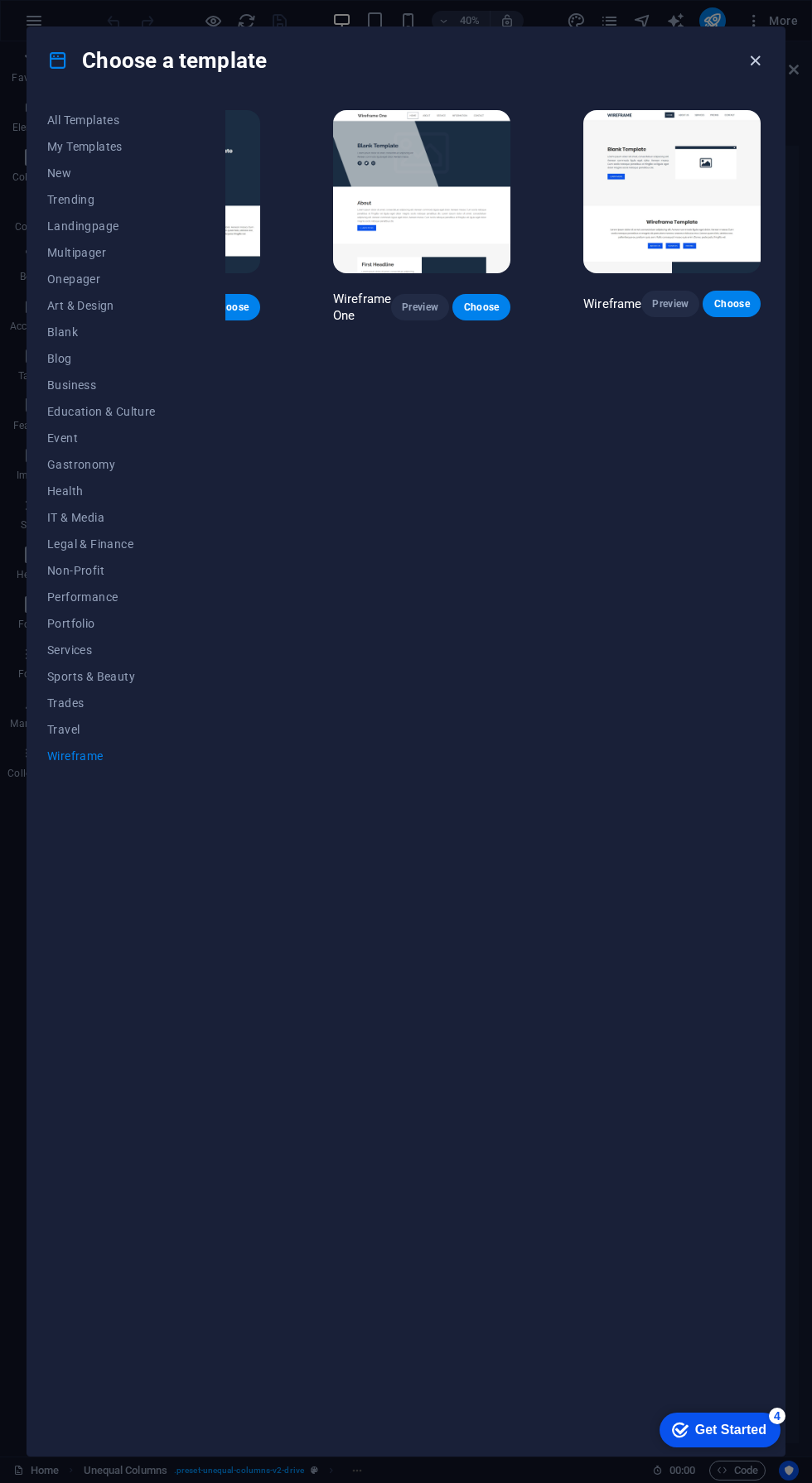
click at [760, 64] on icon "button" at bounding box center [755, 61] width 19 height 19
